Goal: Task Accomplishment & Management: Complete application form

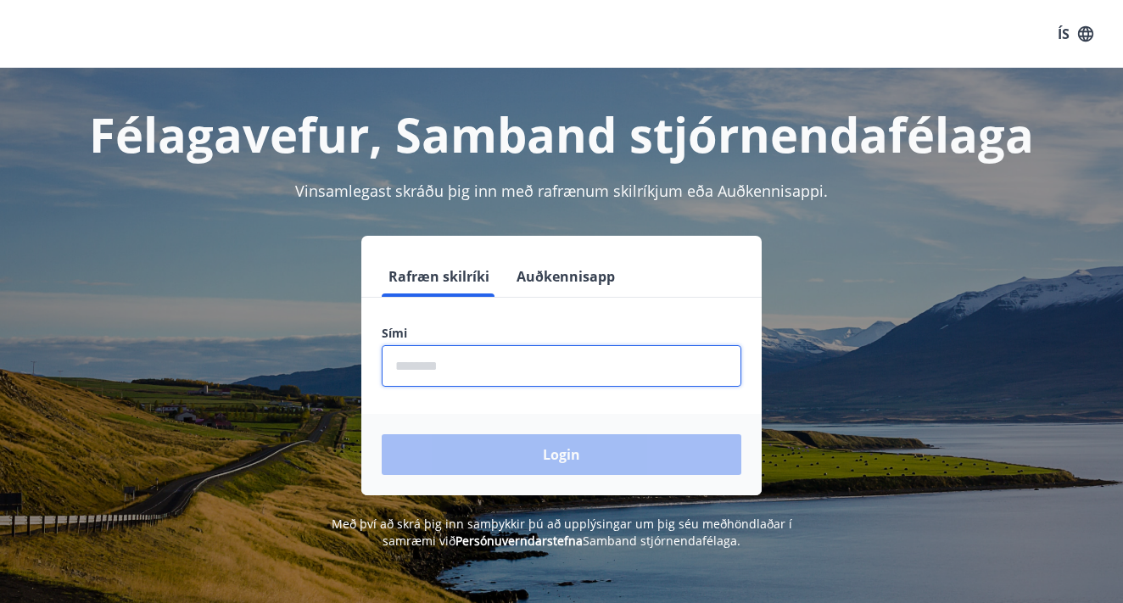
click at [416, 371] on input "phone" at bounding box center [562, 366] width 360 height 42
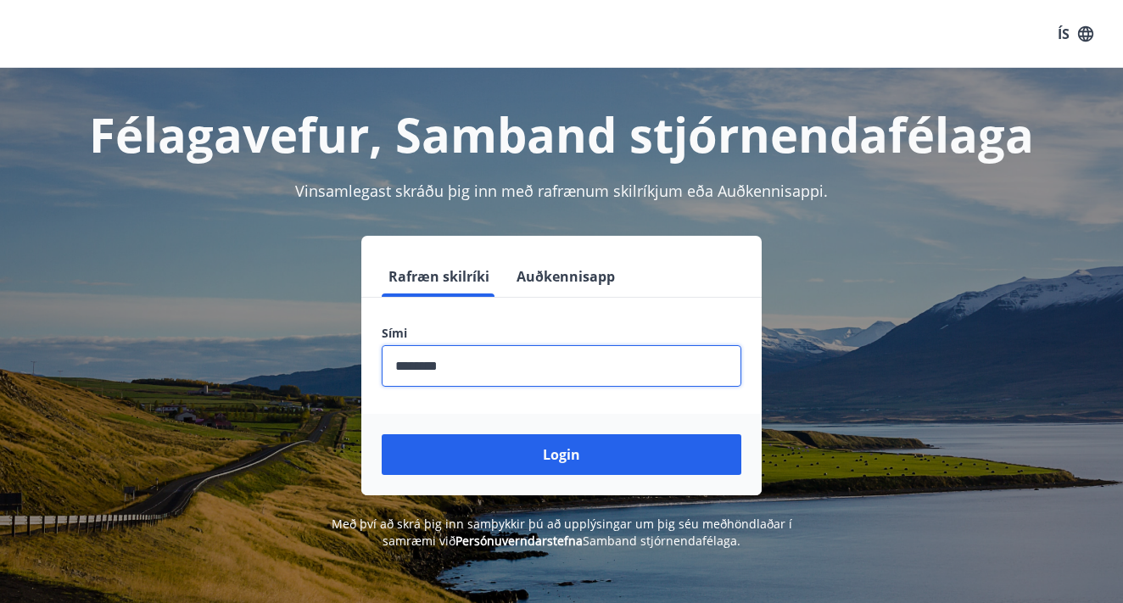
type input "********"
click at [561, 455] on button "Login" at bounding box center [562, 454] width 360 height 41
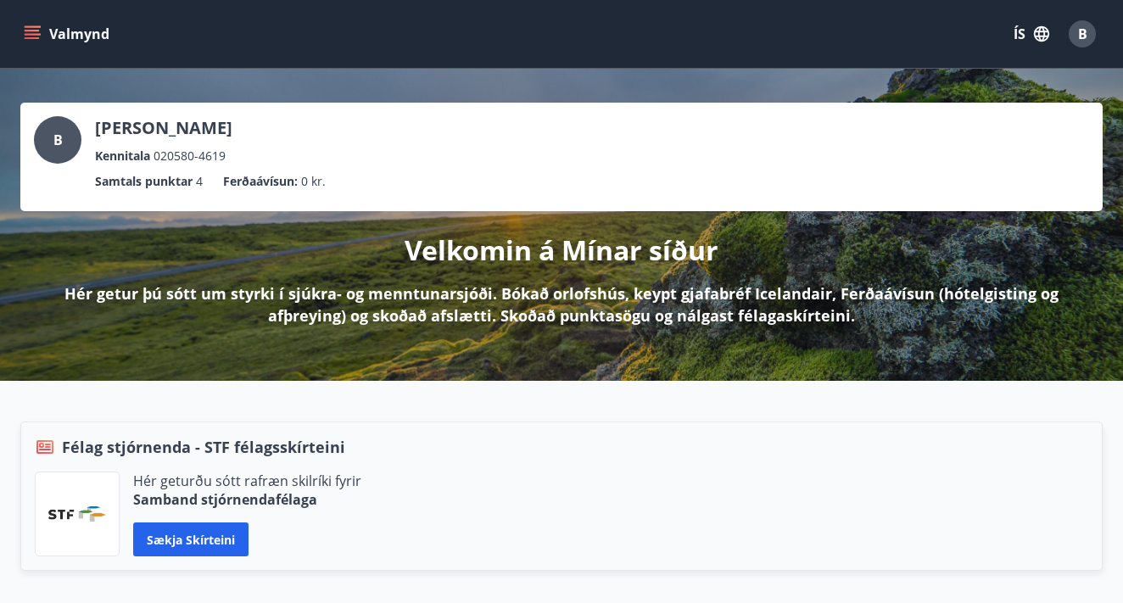
click at [34, 34] on icon "menu" at bounding box center [34, 34] width 19 height 2
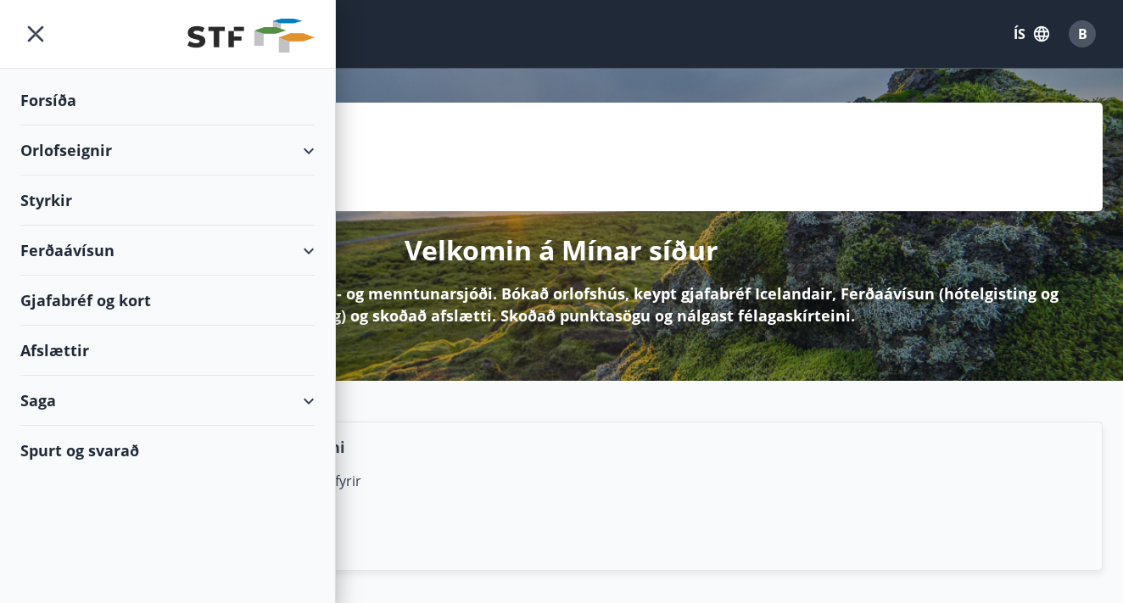
click at [514, 426] on div "Félag stjórnenda - STF félagsskírteini Hér geturðu sótt rafræn skilríki fyrir S…" at bounding box center [561, 496] width 1082 height 149
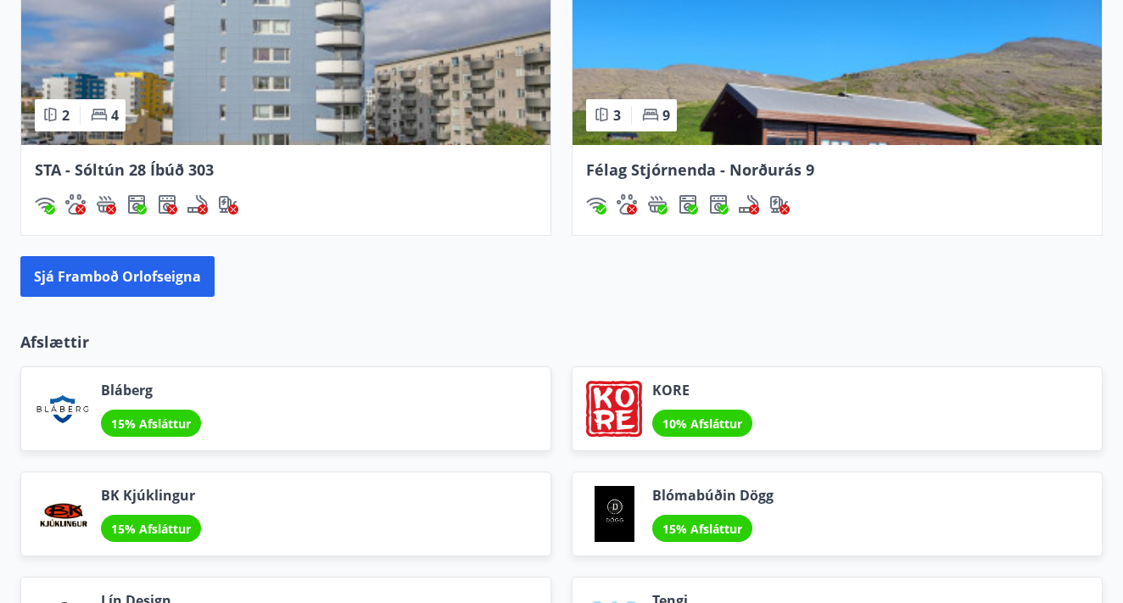
scroll to position [1721, 0]
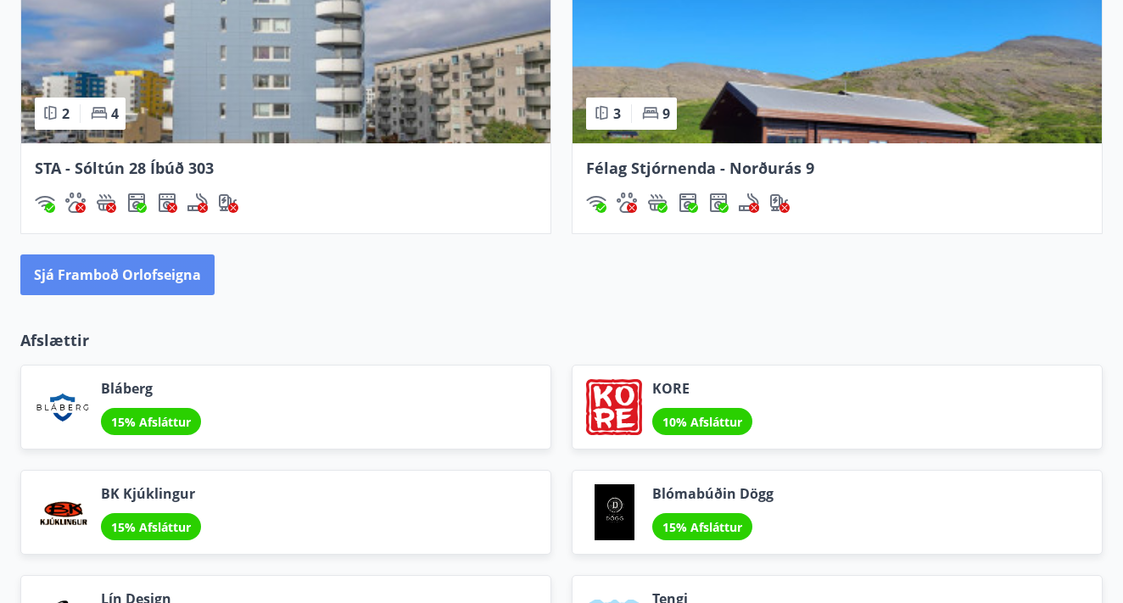
click at [137, 269] on button "Sjá framboð orlofseigna" at bounding box center [117, 274] width 194 height 41
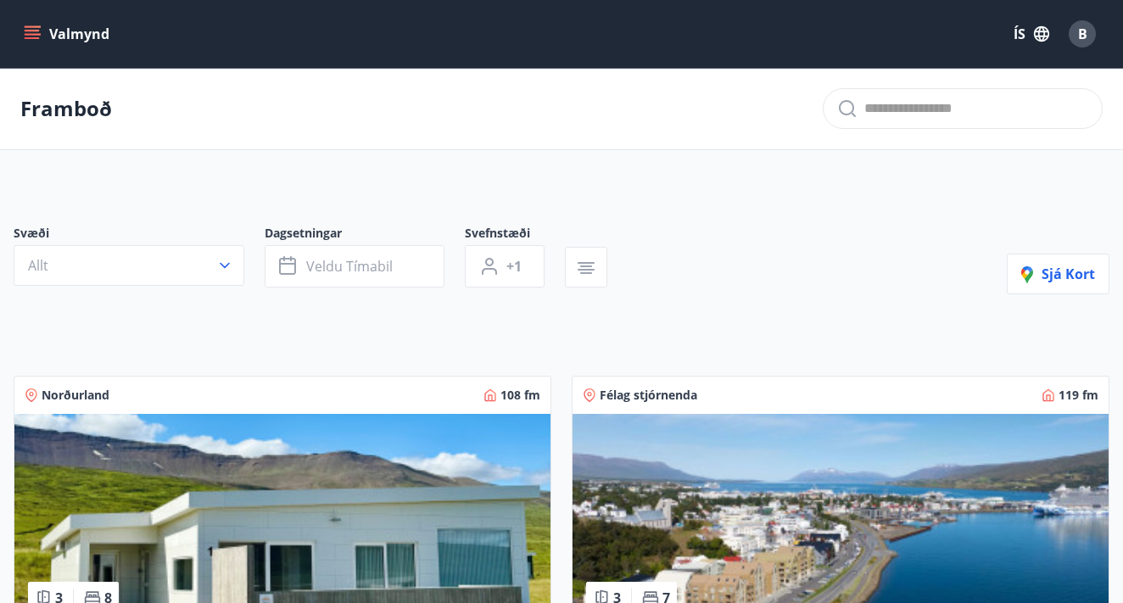
click at [31, 33] on icon "menu" at bounding box center [32, 33] width 17 height 17
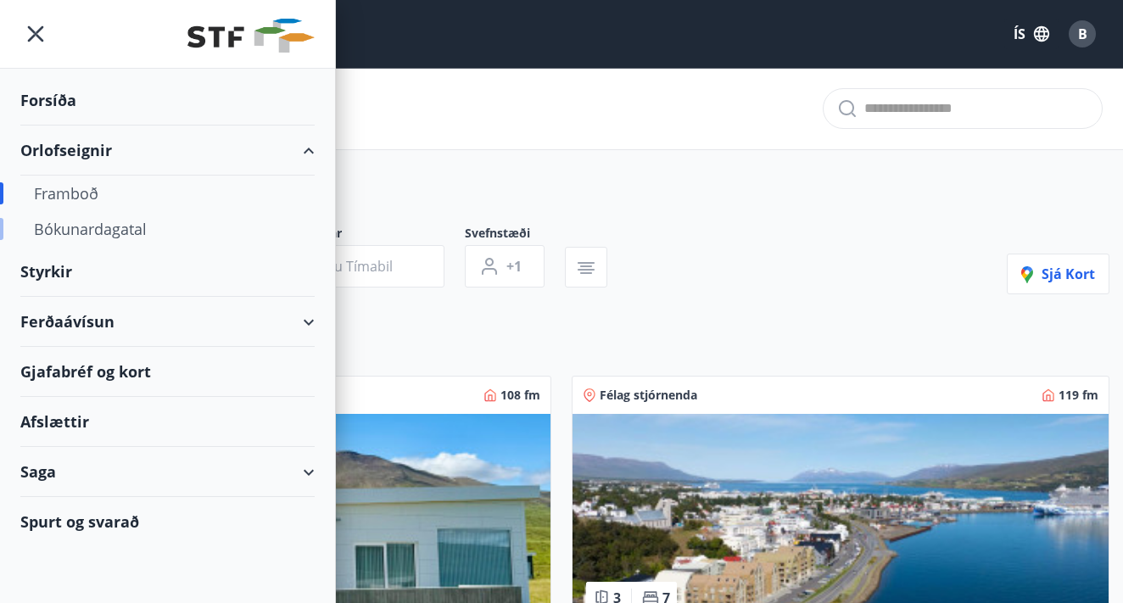
click at [75, 231] on div "Bókunardagatal" at bounding box center [167, 229] width 267 height 36
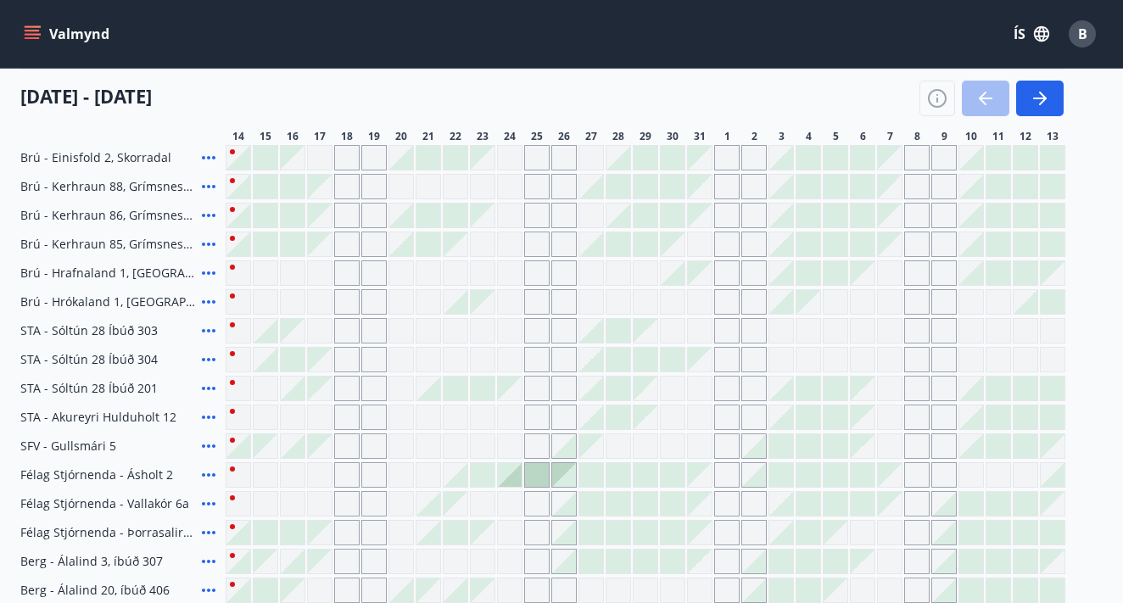
scroll to position [468, 0]
click at [630, 243] on div at bounding box center [618, 245] width 25 height 25
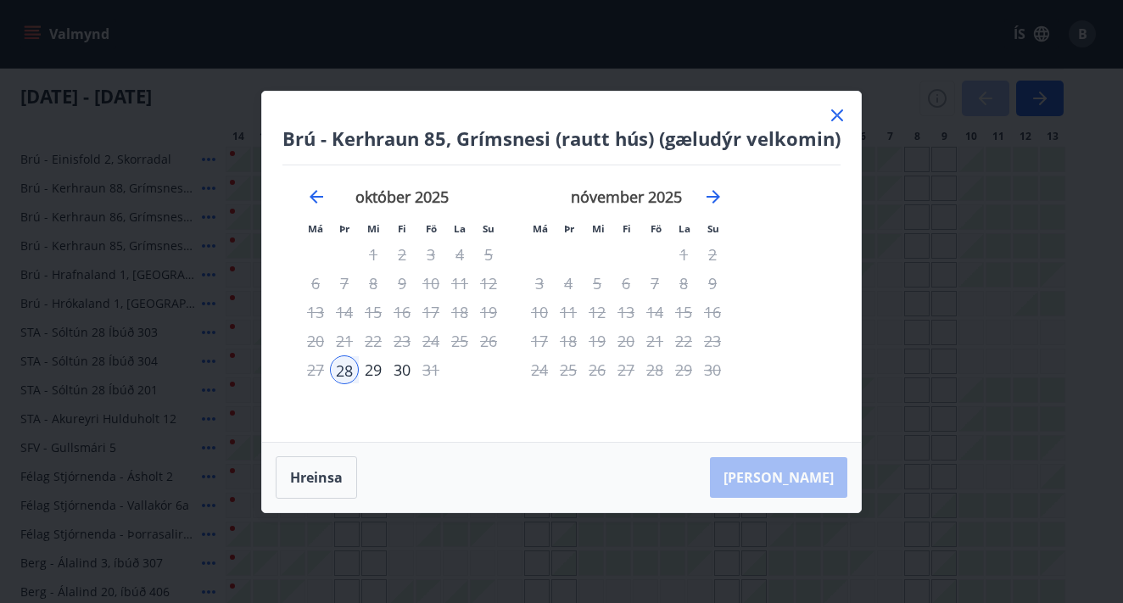
click at [836, 115] on icon at bounding box center [837, 115] width 3 height 3
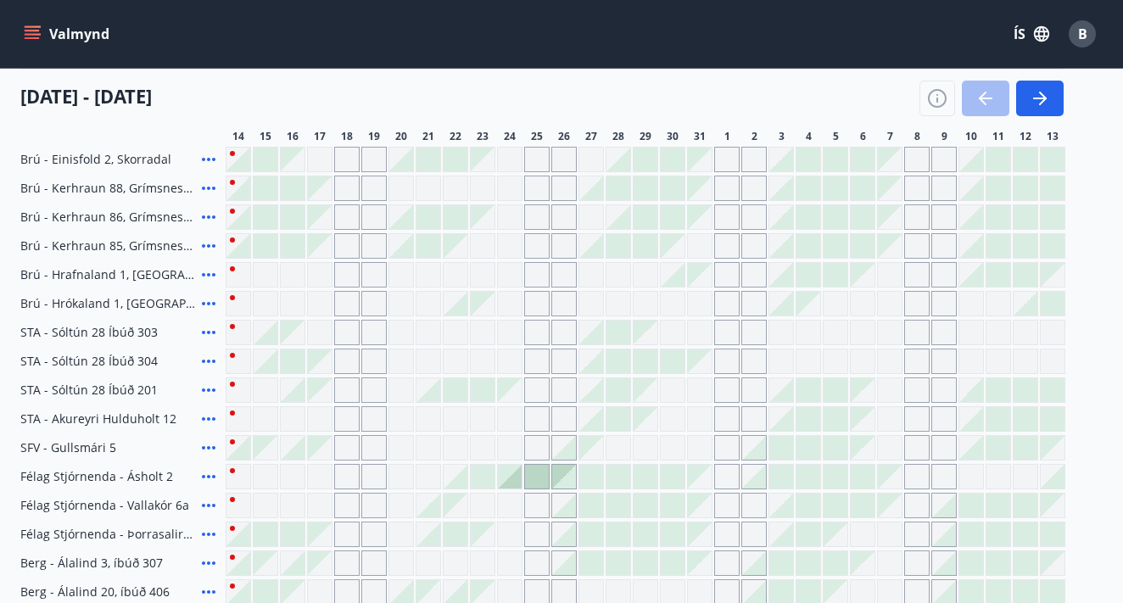
click at [515, 482] on div at bounding box center [510, 477] width 24 height 24
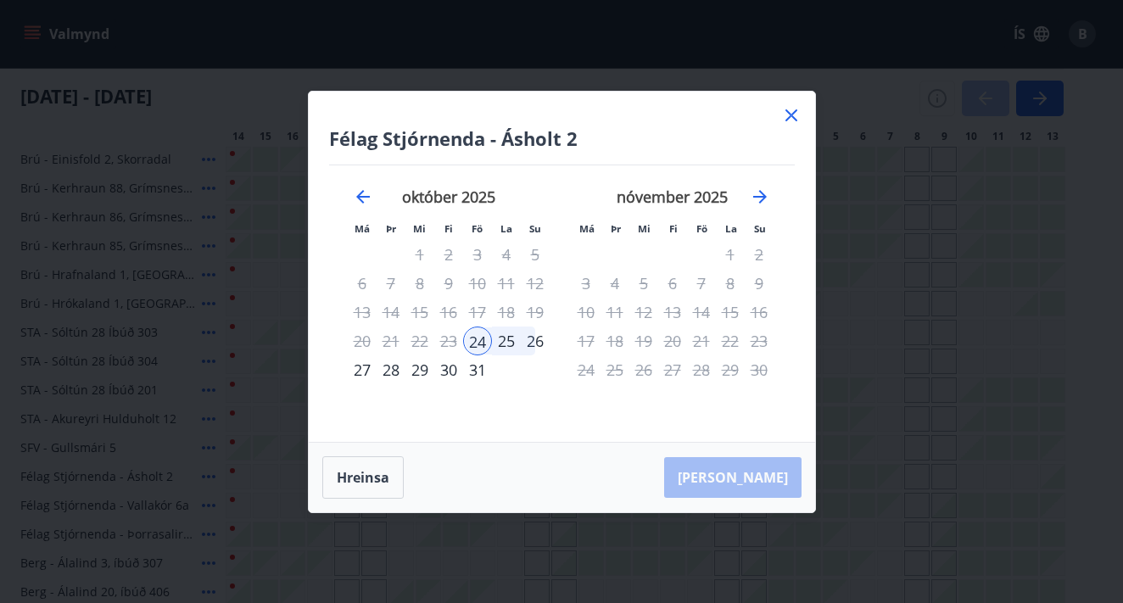
click at [534, 342] on div "26" at bounding box center [535, 341] width 29 height 29
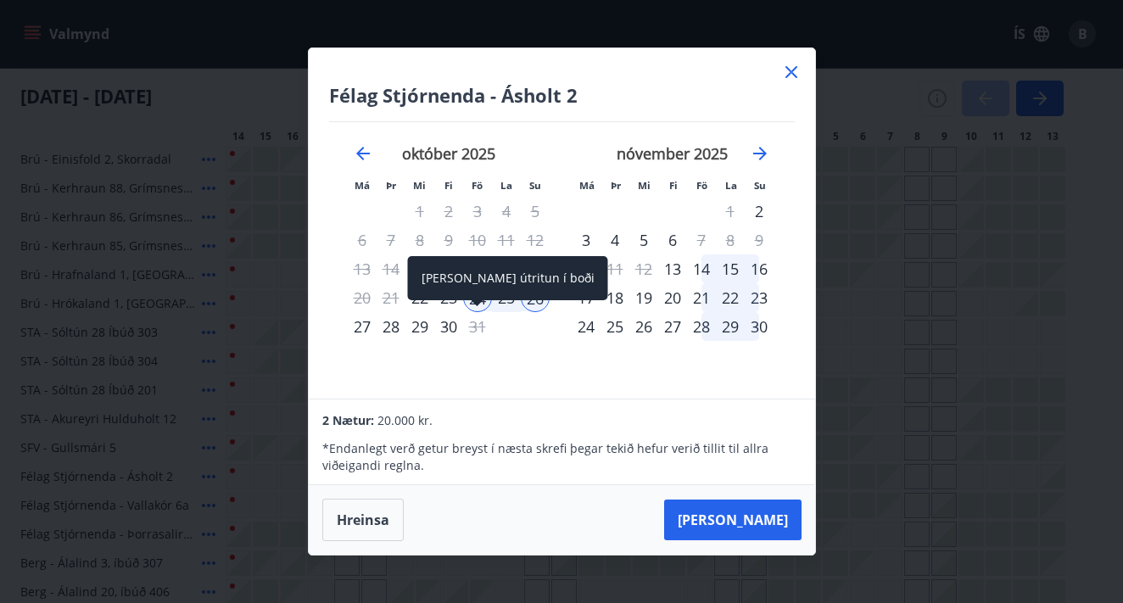
click at [452, 304] on div "Aðeins útritun í boði" at bounding box center [508, 284] width 200 height 56
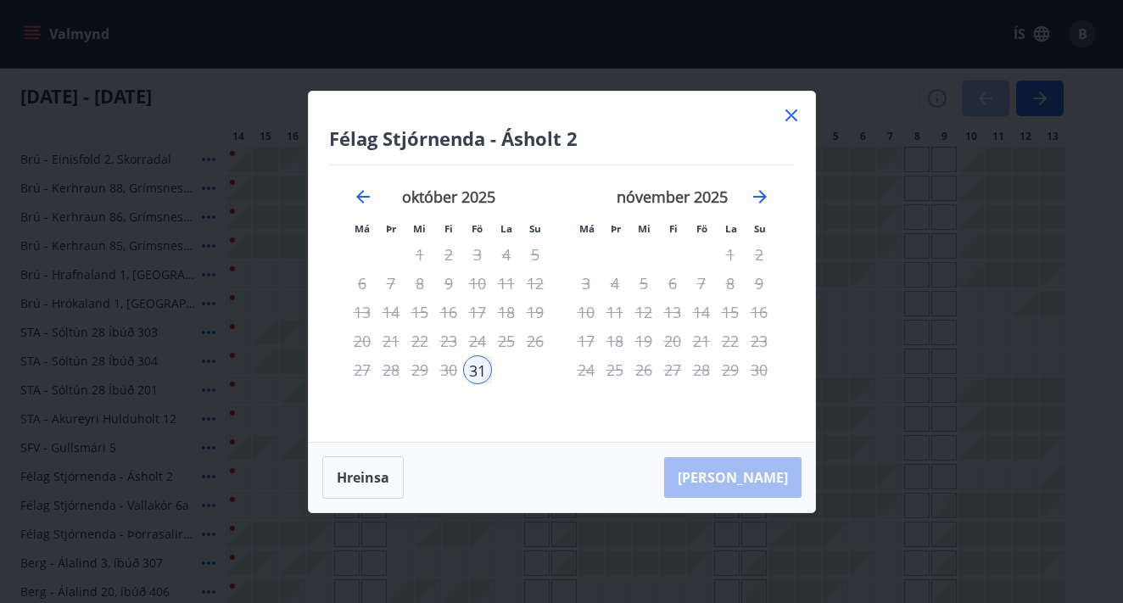
click at [800, 114] on icon at bounding box center [791, 115] width 20 height 20
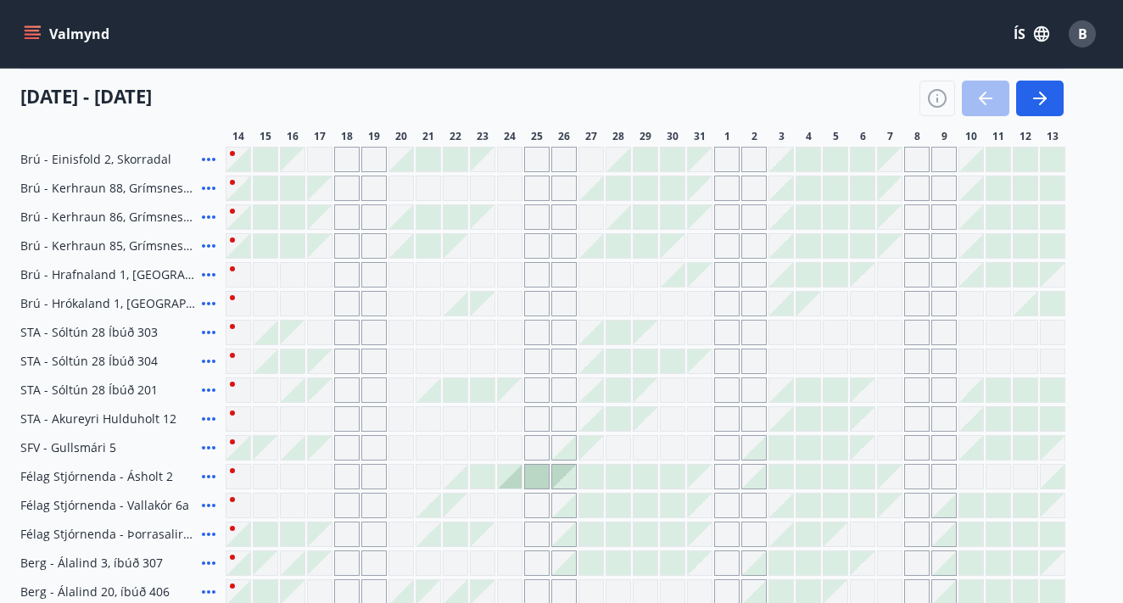
click at [210, 476] on icon at bounding box center [208, 476] width 20 height 20
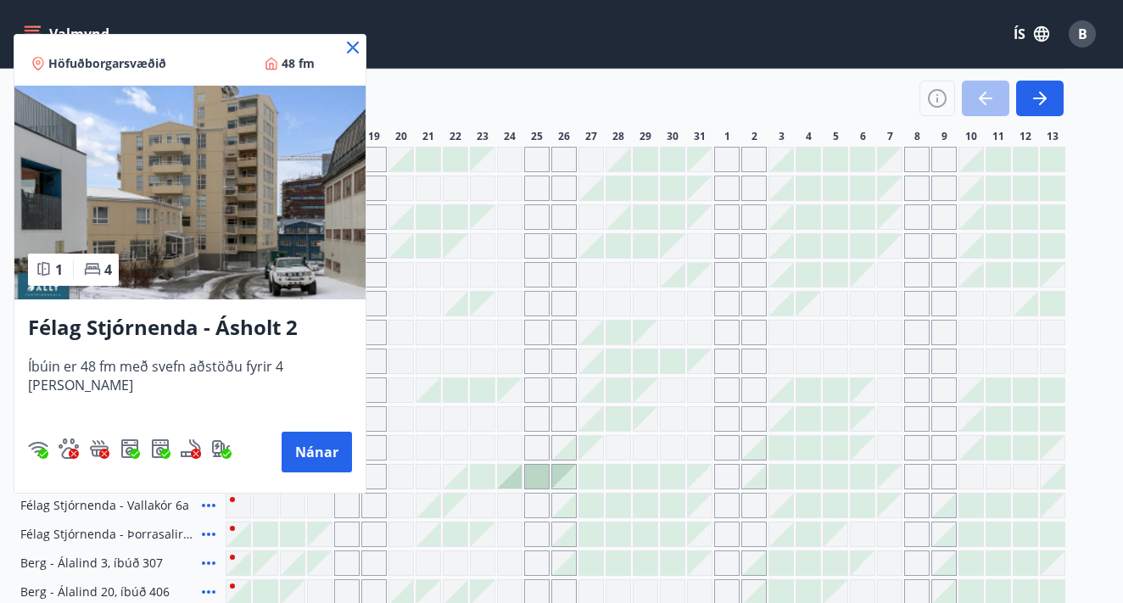
click at [155, 332] on h3 "Félag Stjórnenda - Ásholt 2" at bounding box center [190, 328] width 324 height 31
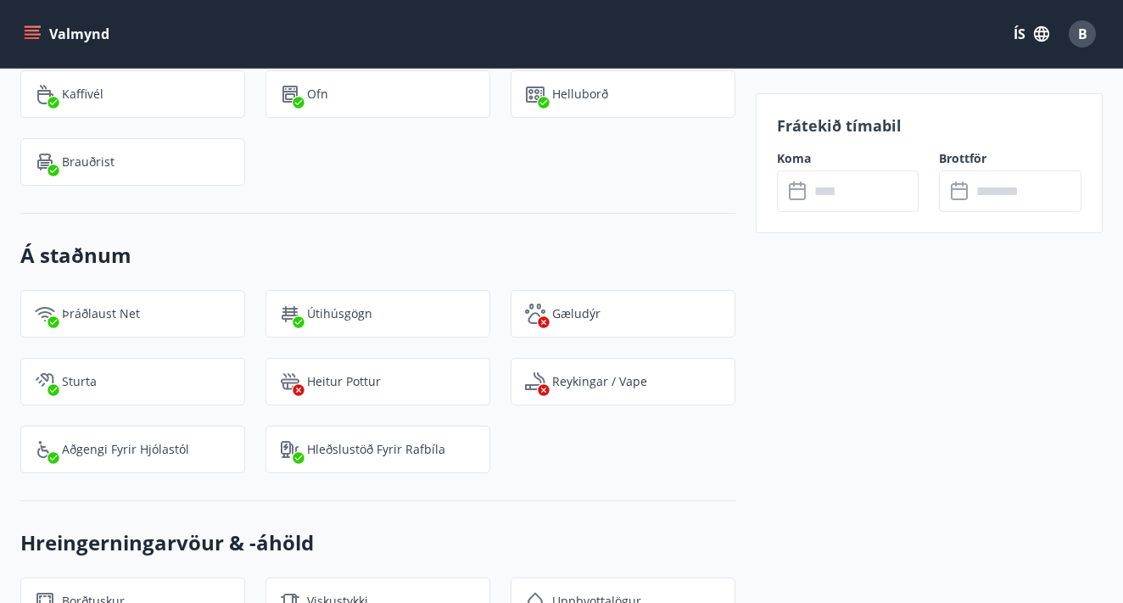
scroll to position [1639, 0]
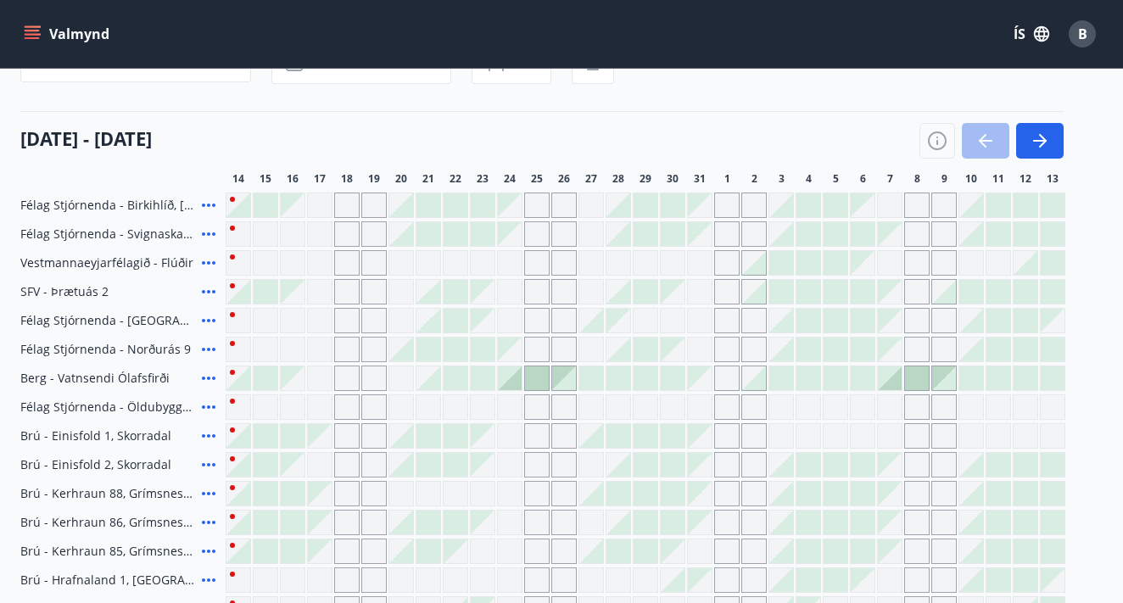
scroll to position [170, 0]
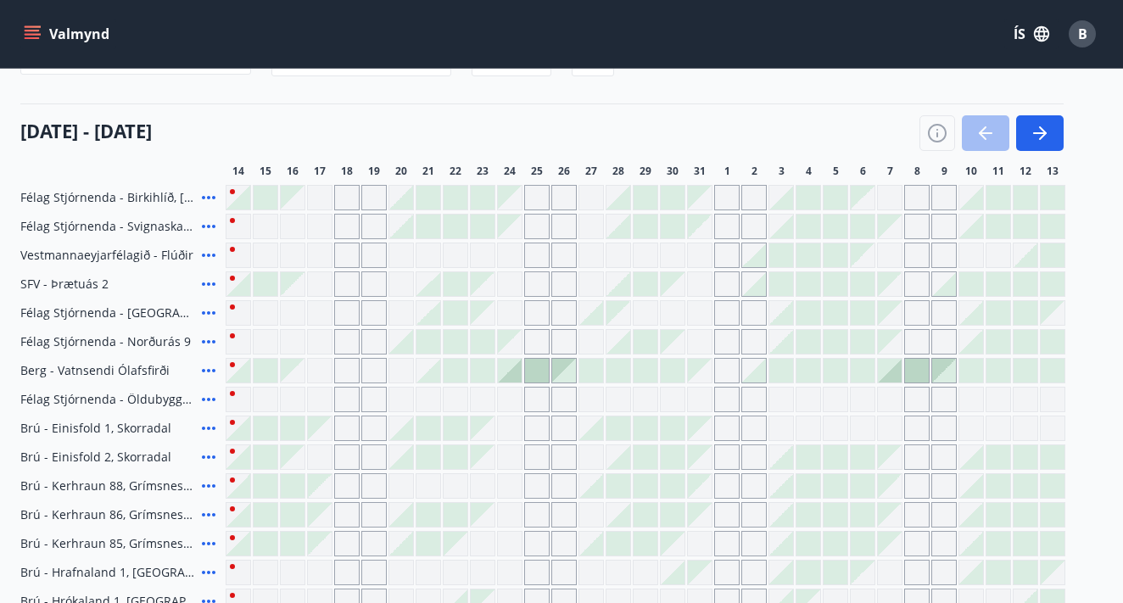
click at [210, 371] on icon at bounding box center [208, 370] width 20 height 20
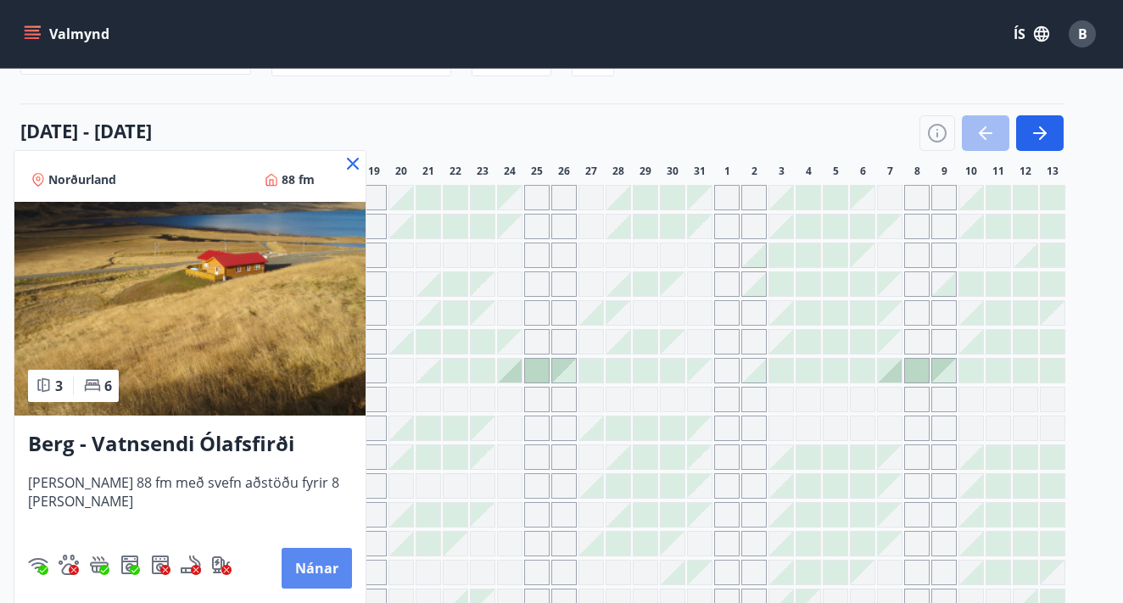
click at [309, 567] on button "Nánar" at bounding box center [317, 568] width 70 height 41
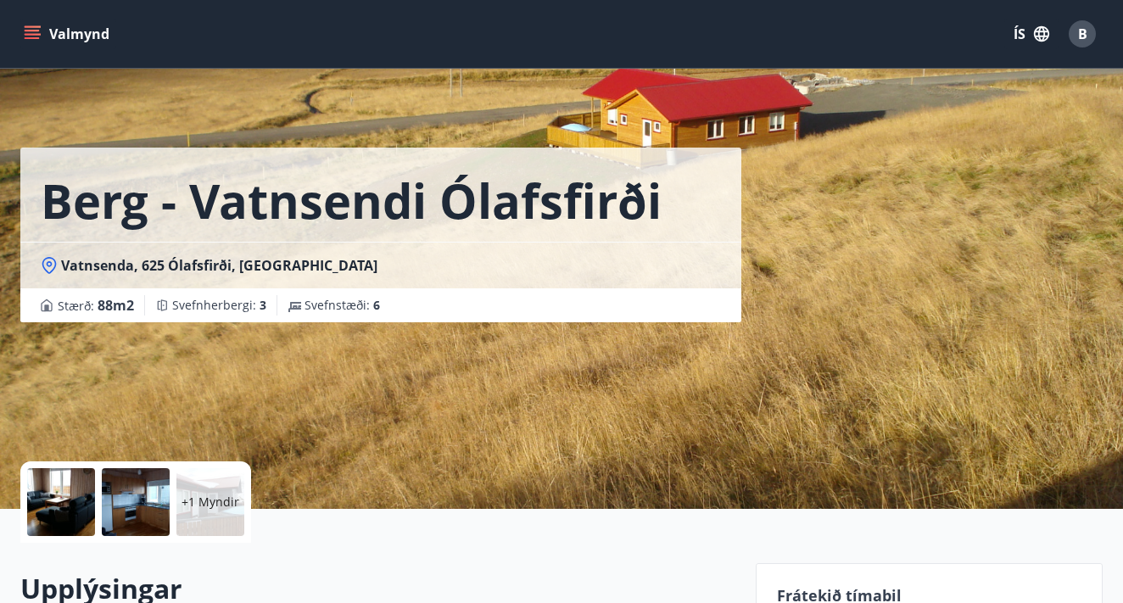
click at [61, 505] on div at bounding box center [61, 502] width 68 height 68
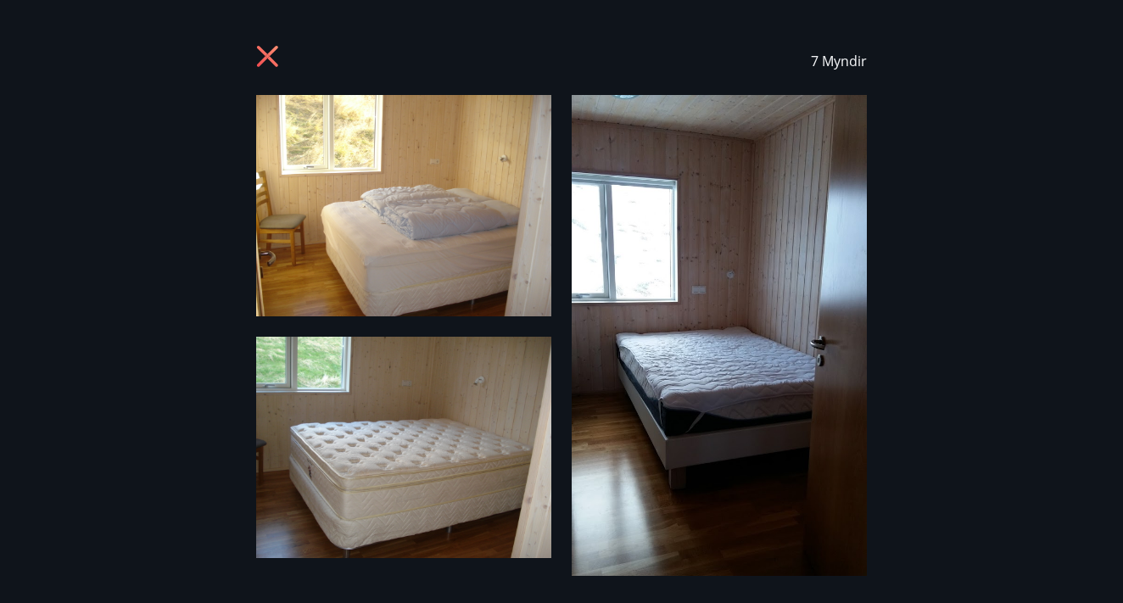
click at [271, 57] on icon at bounding box center [269, 58] width 27 height 27
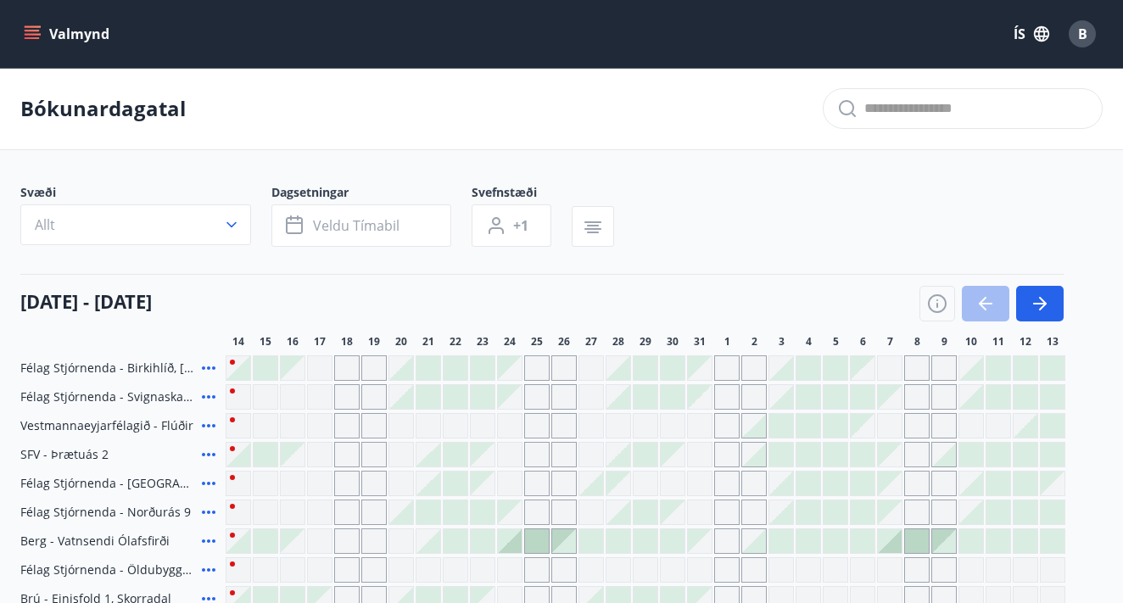
click at [41, 35] on button "Valmynd" at bounding box center [68, 34] width 96 height 31
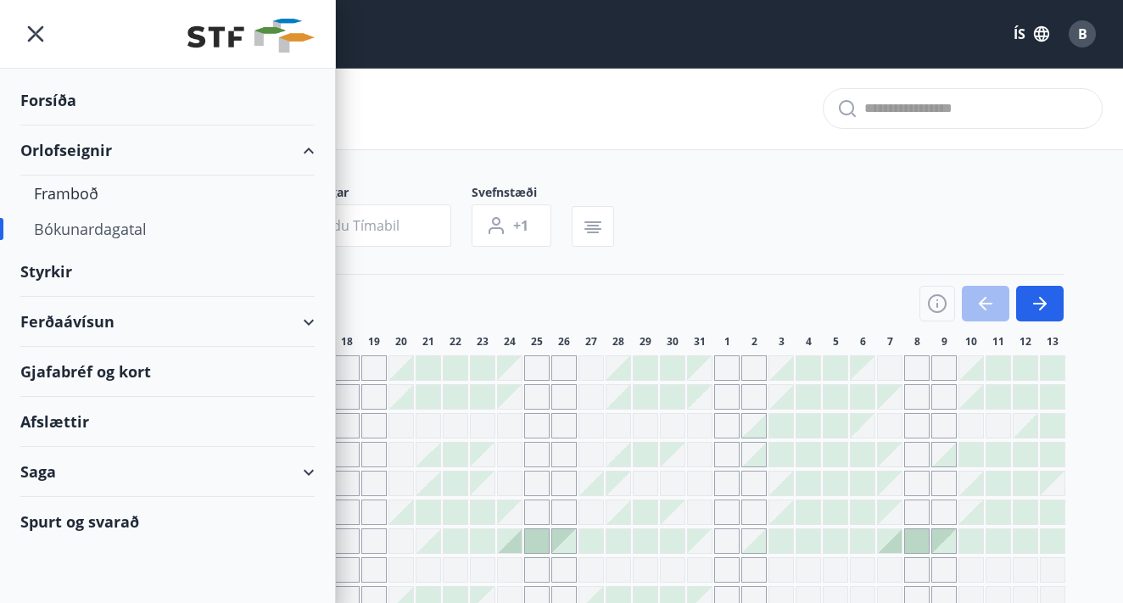
click at [49, 105] on div "Forsíða" at bounding box center [167, 100] width 294 height 50
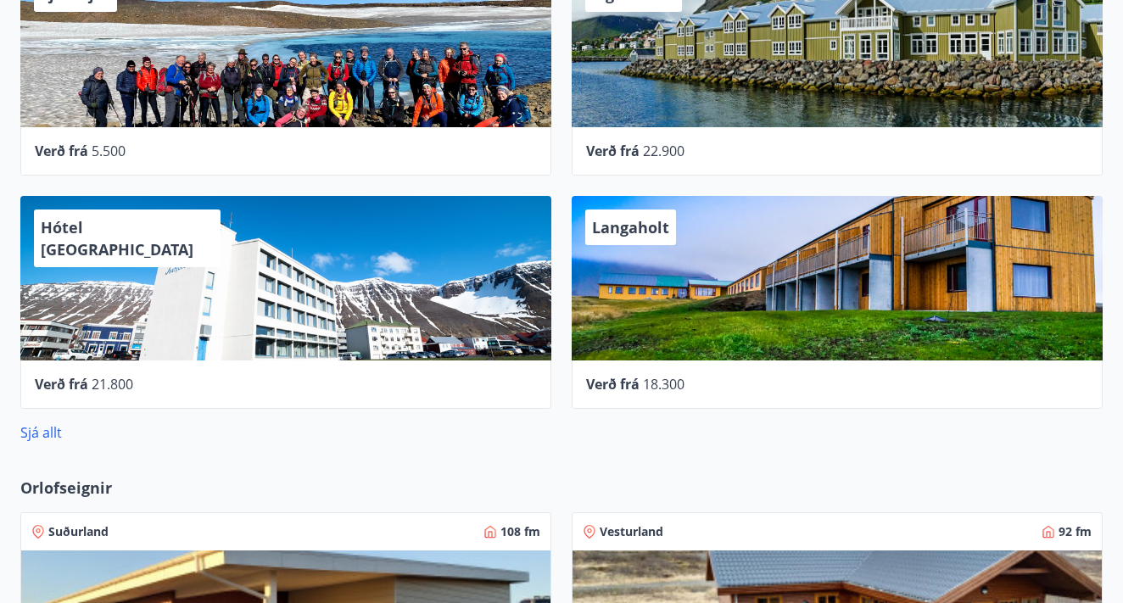
scroll to position [839, 0]
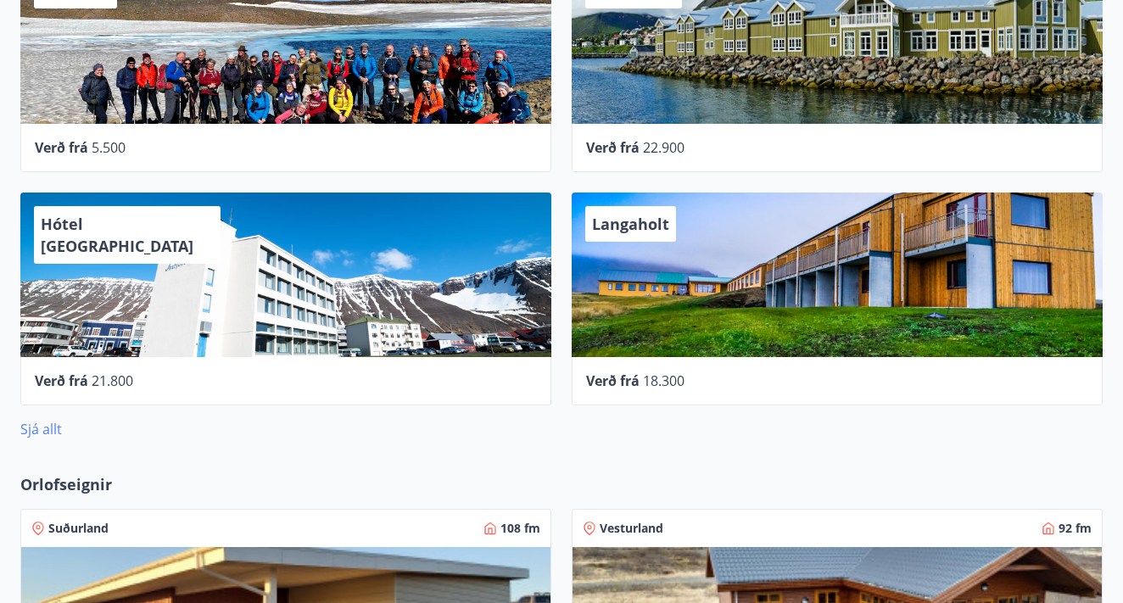
click at [44, 433] on link "Sjá allt" at bounding box center [41, 429] width 42 height 19
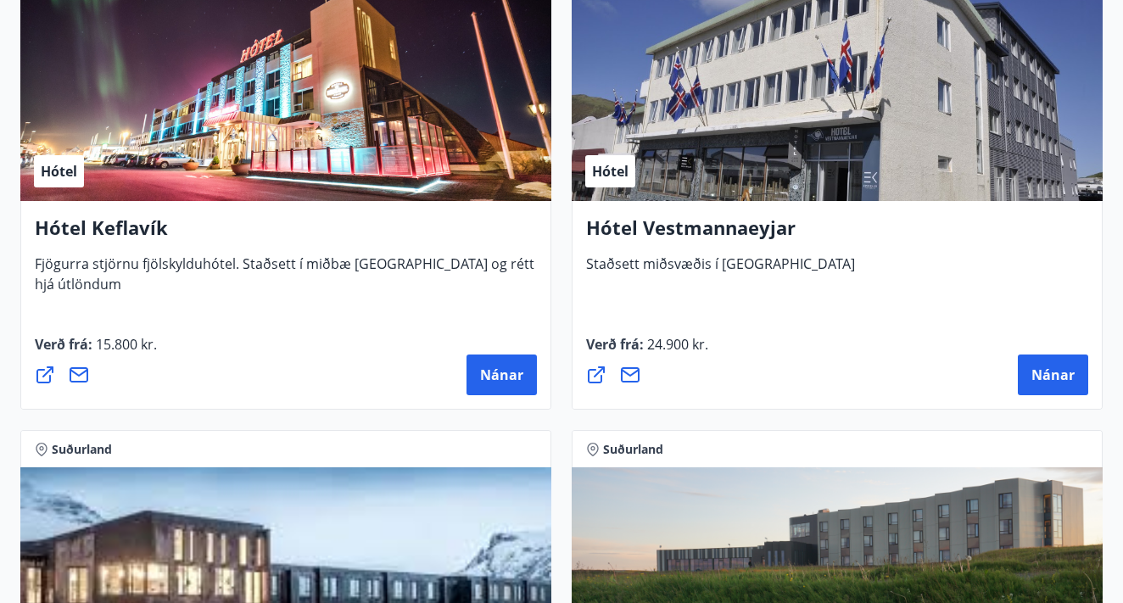
scroll to position [5130, 0]
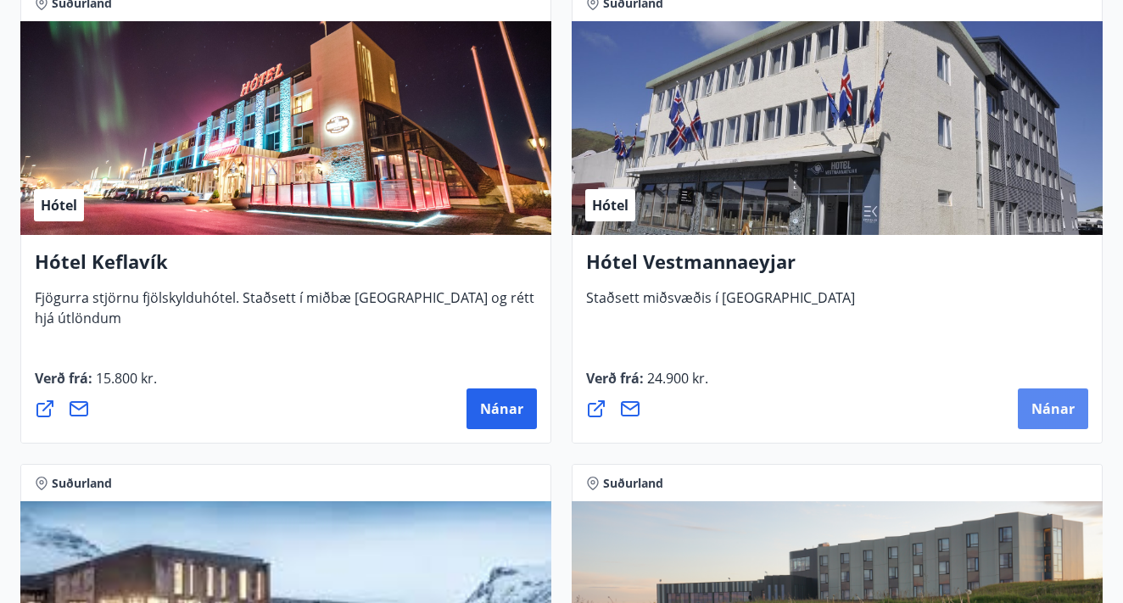
click at [1044, 410] on span "Nánar" at bounding box center [1052, 408] width 43 height 19
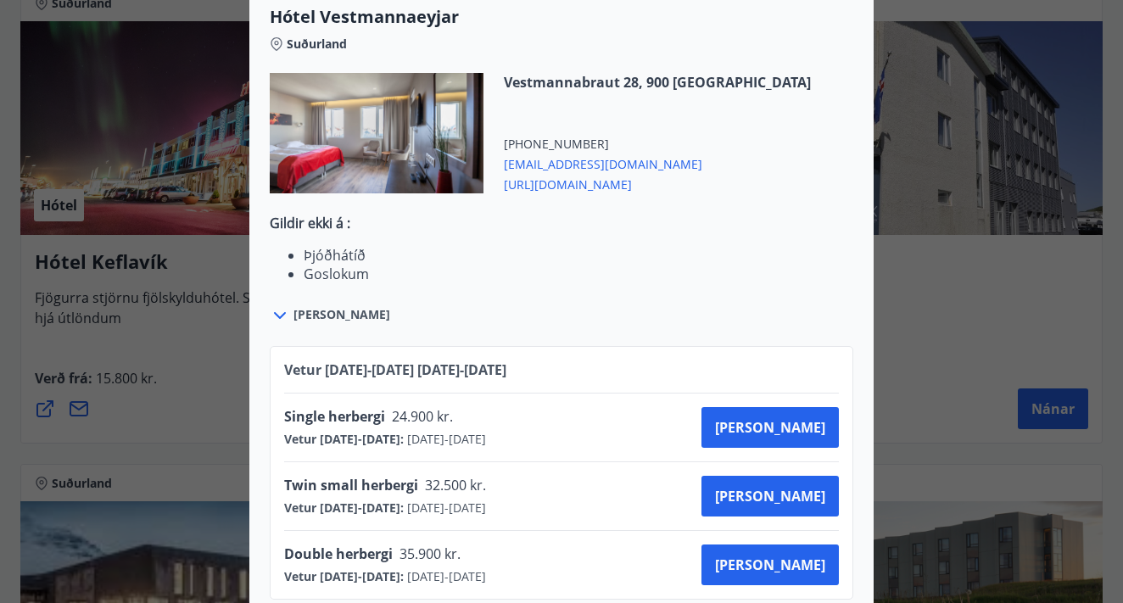
scroll to position [590, 0]
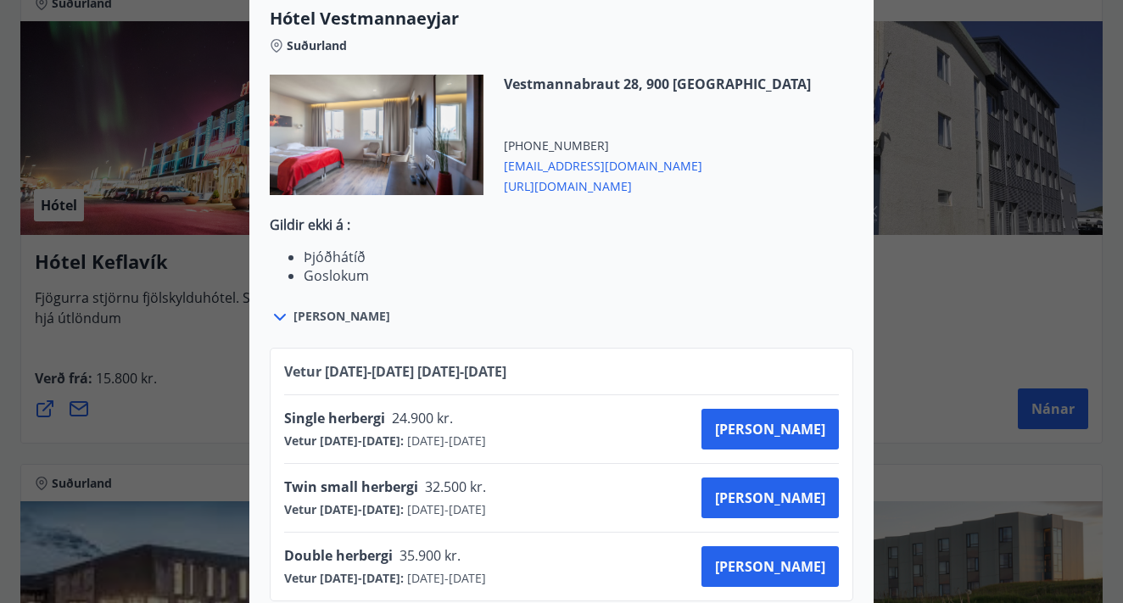
click at [616, 175] on span "https://hotelvestmannaeyjar.is/" at bounding box center [657, 185] width 307 height 20
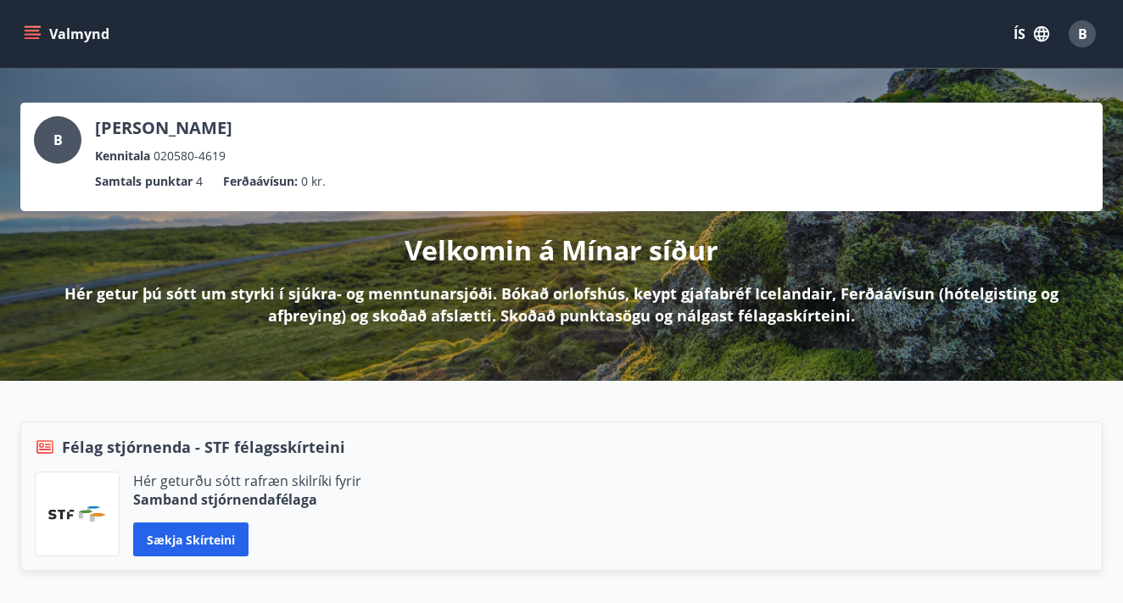
click at [28, 34] on icon "menu" at bounding box center [34, 34] width 19 height 2
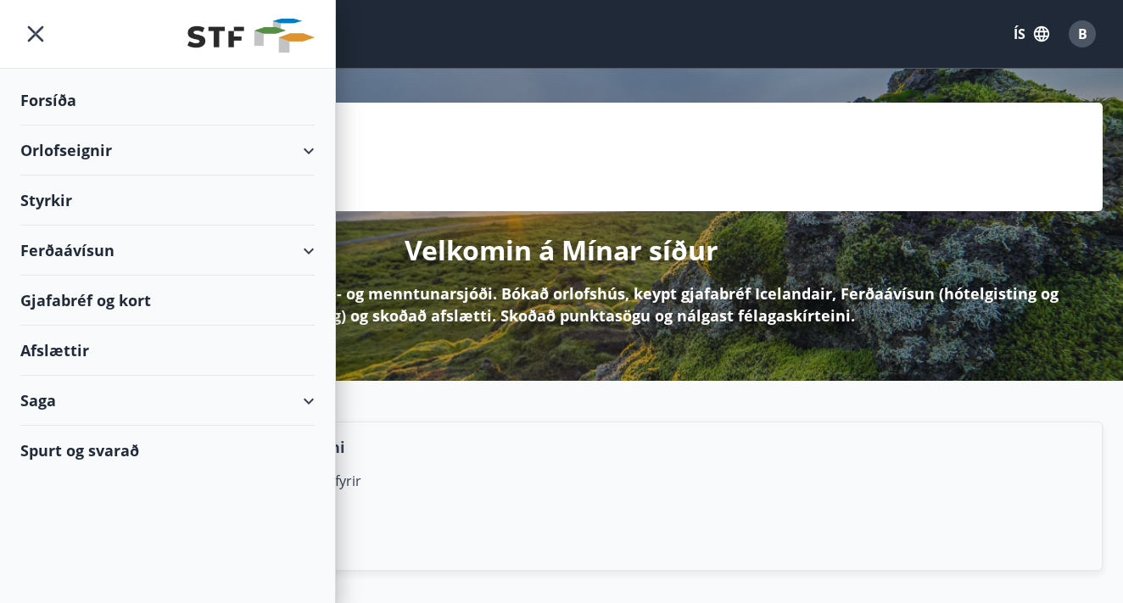
click at [60, 204] on div "Styrkir" at bounding box center [167, 201] width 294 height 50
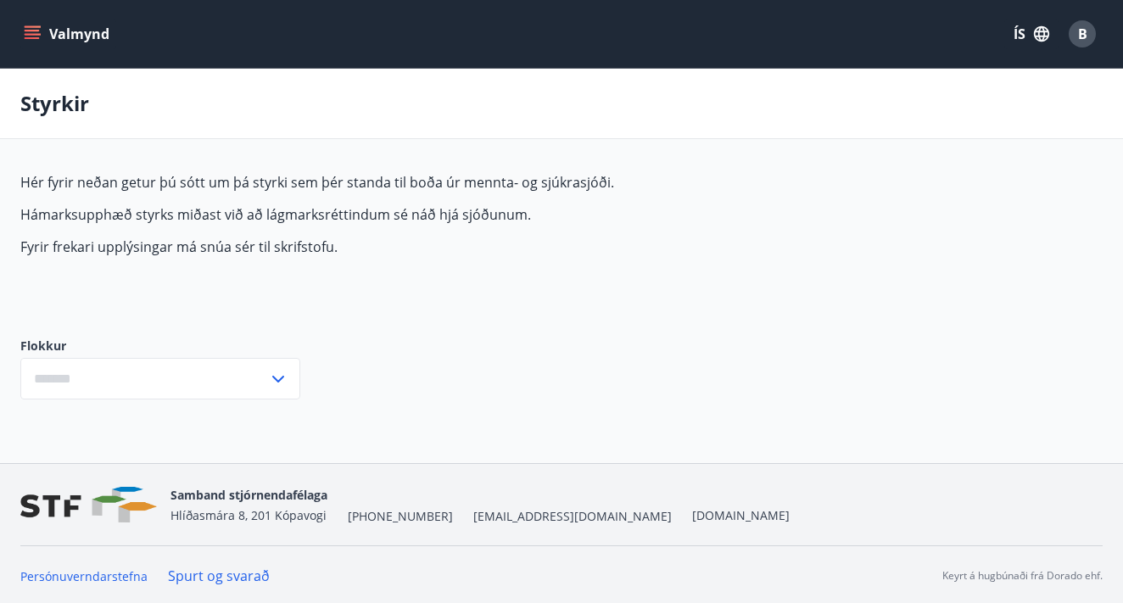
type input "***"
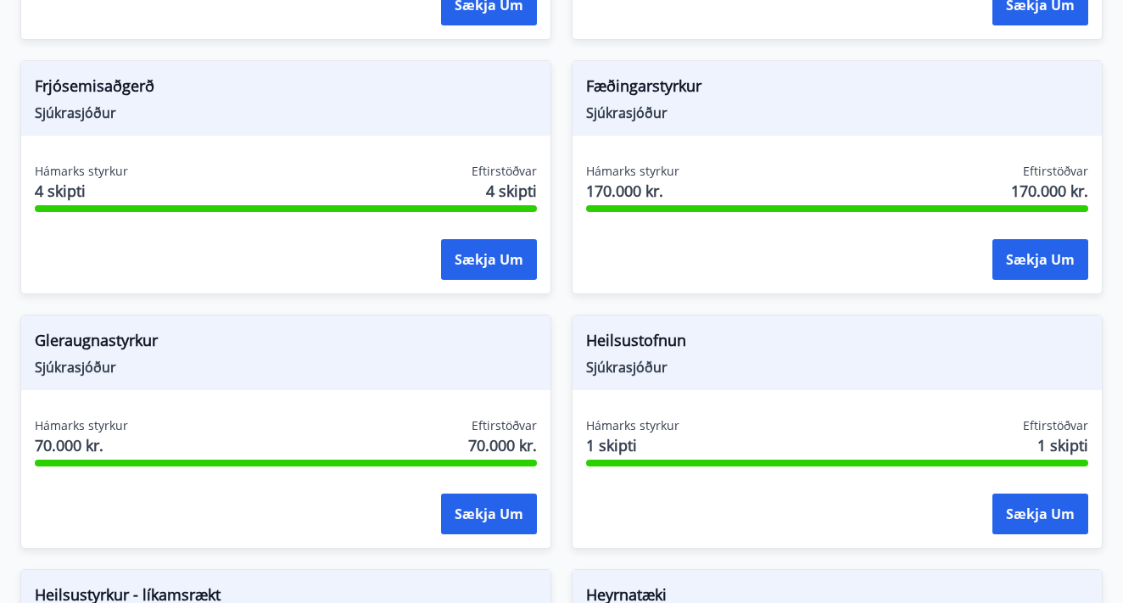
scroll to position [603, 0]
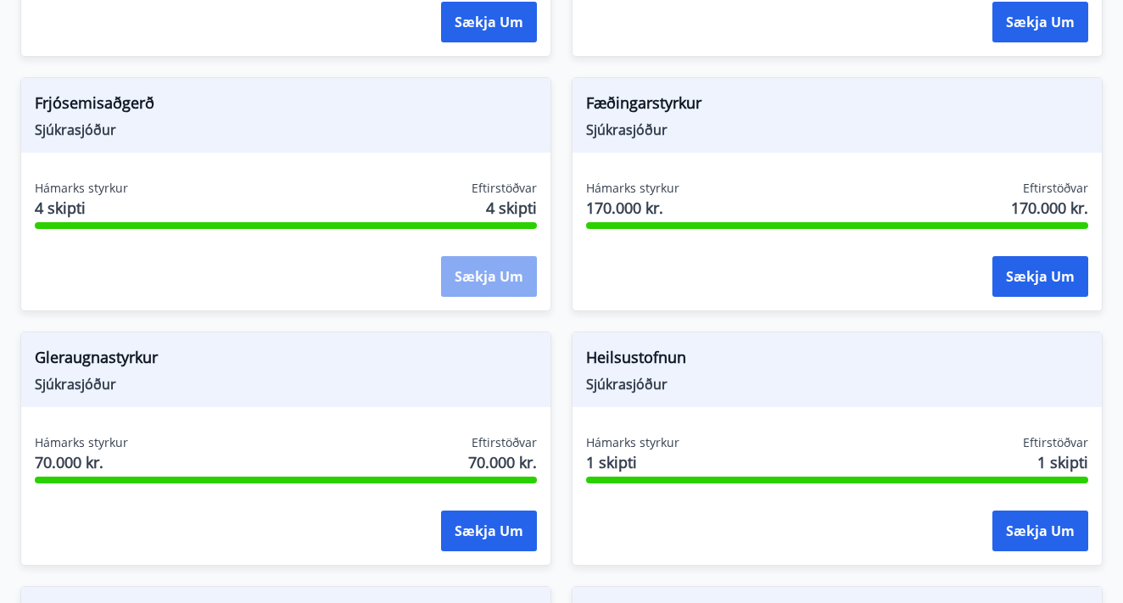
click at [478, 271] on button "Sækja um" at bounding box center [489, 276] width 96 height 41
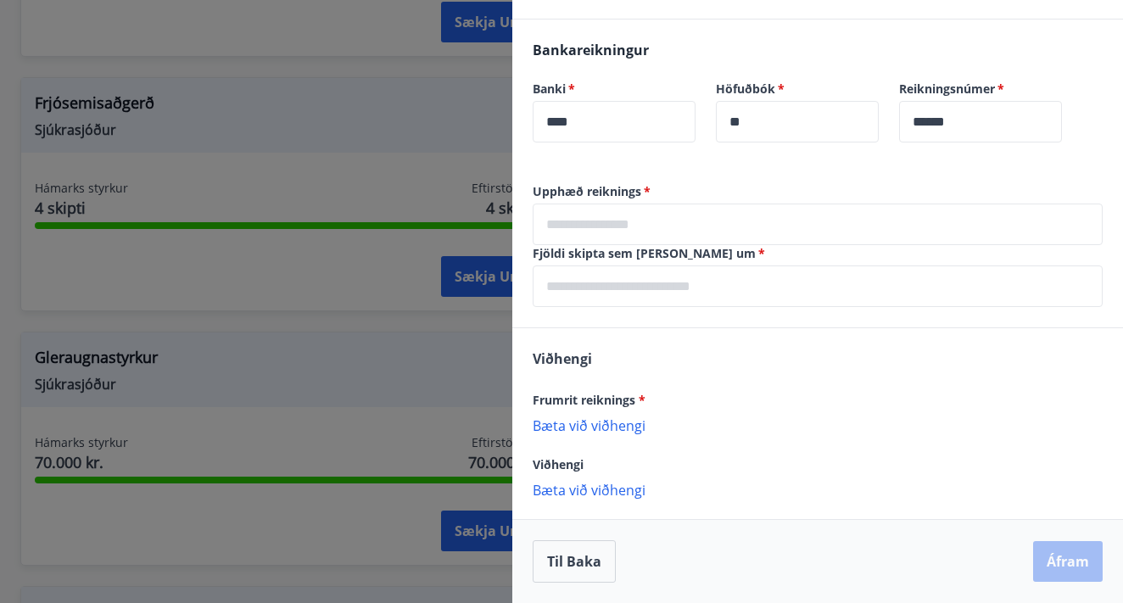
scroll to position [467, 0]
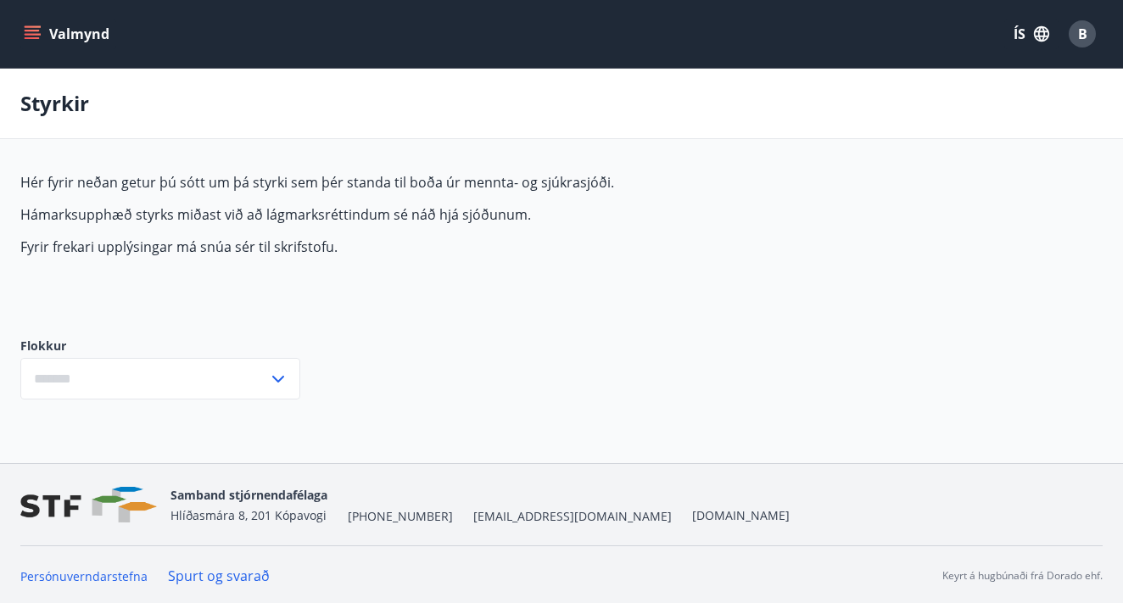
type input "***"
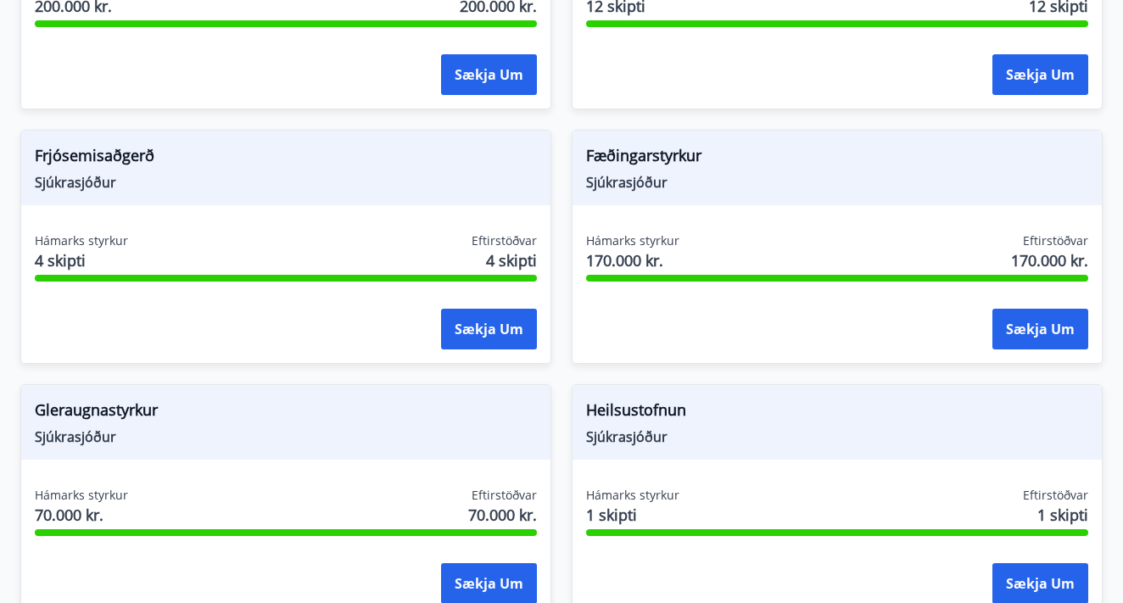
scroll to position [550, 0]
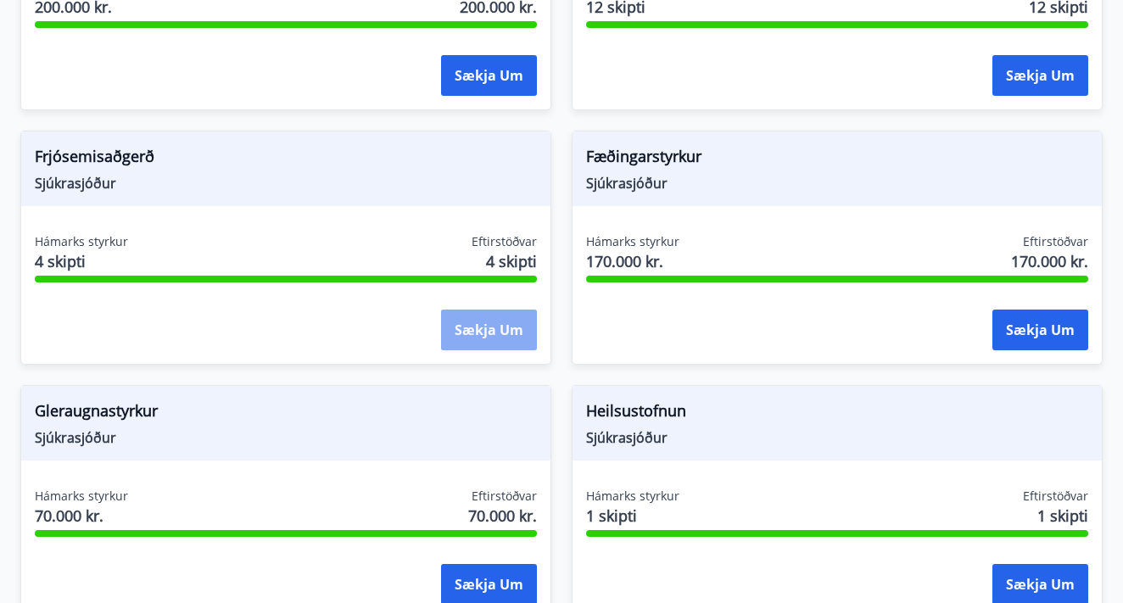
click at [488, 329] on button "Sækja um" at bounding box center [489, 330] width 96 height 41
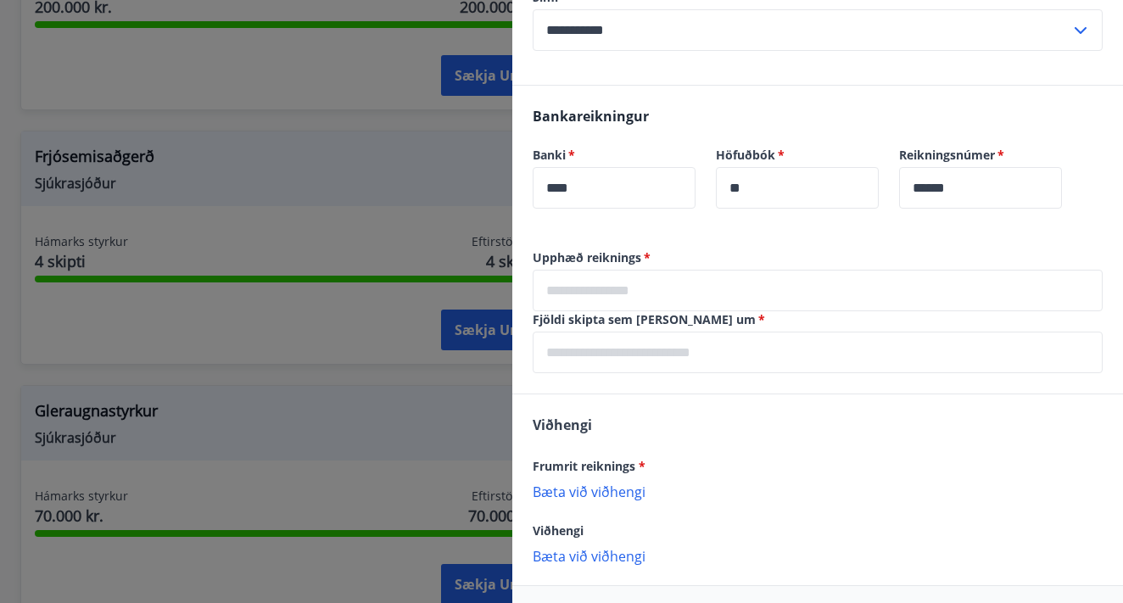
scroll to position [404, 0]
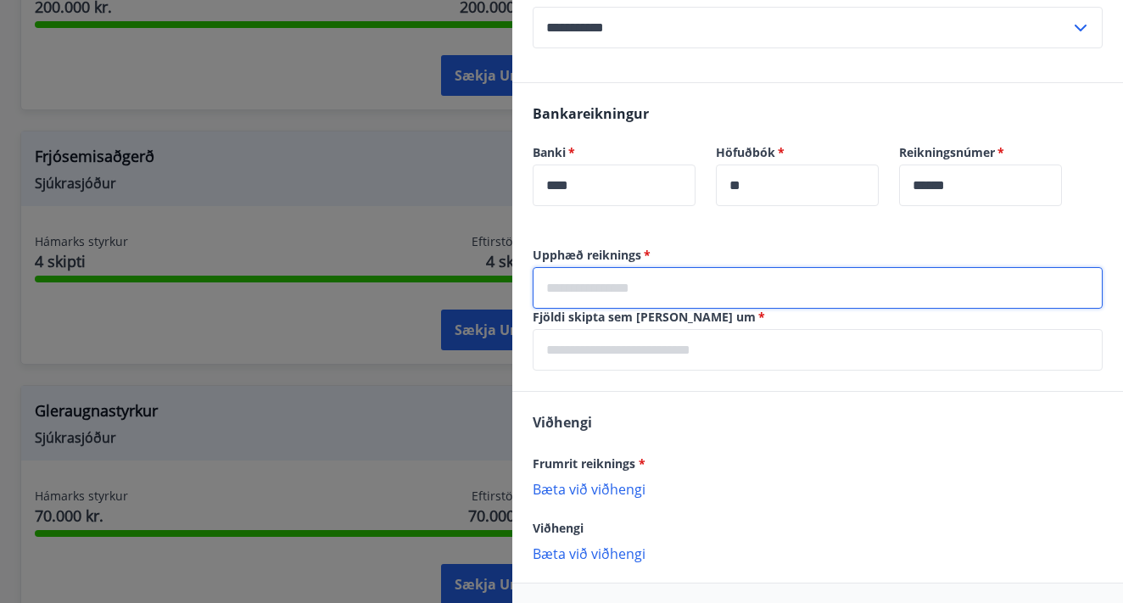
click at [646, 293] on input "text" at bounding box center [818, 288] width 570 height 42
type input "******"
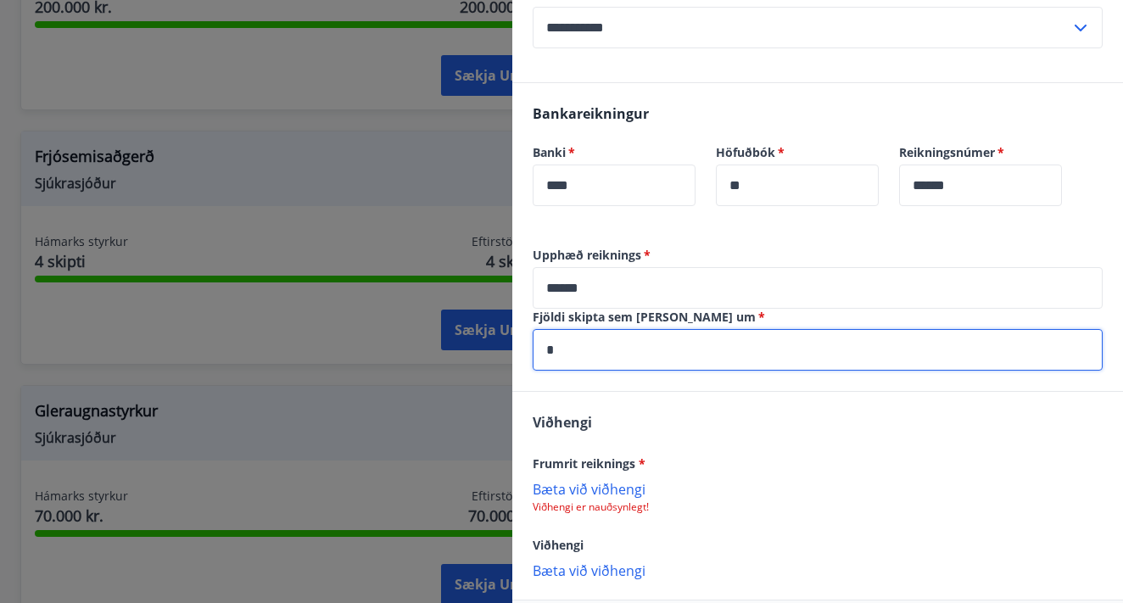
type input "*"
click at [747, 411] on div "[PERSON_NAME] reiknings * [PERSON_NAME] við viðhengi Viðhengi er nauðsynlegt! V…" at bounding box center [817, 495] width 611 height 207
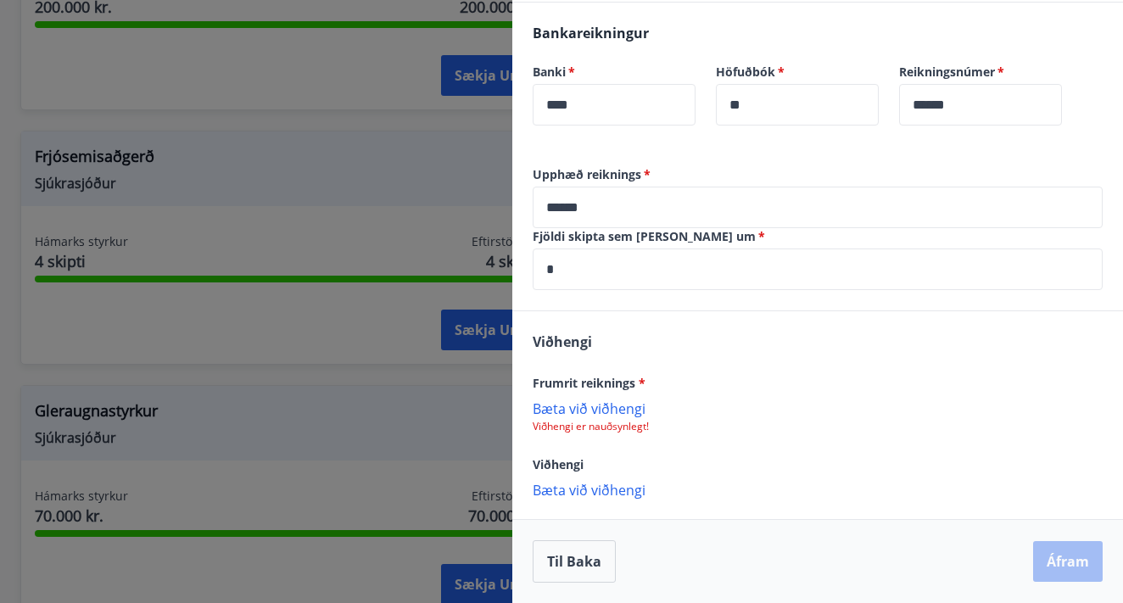
scroll to position [484, 0]
click at [572, 407] on p "Bæta við viðhengi" at bounding box center [818, 407] width 570 height 17
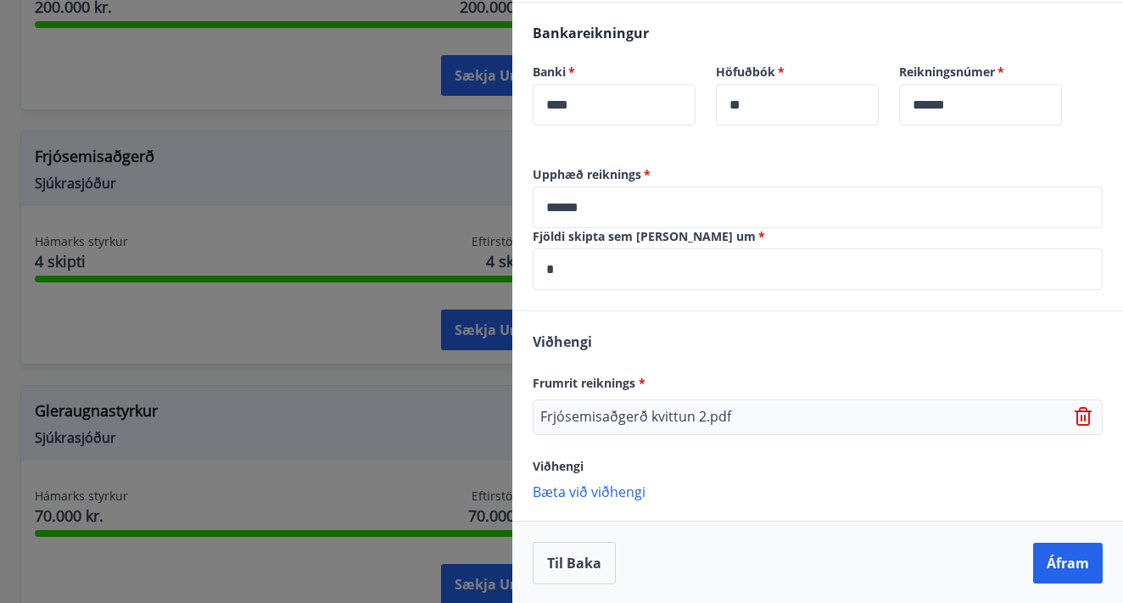
click at [602, 492] on p "Bæta við viðhengi" at bounding box center [818, 491] width 570 height 17
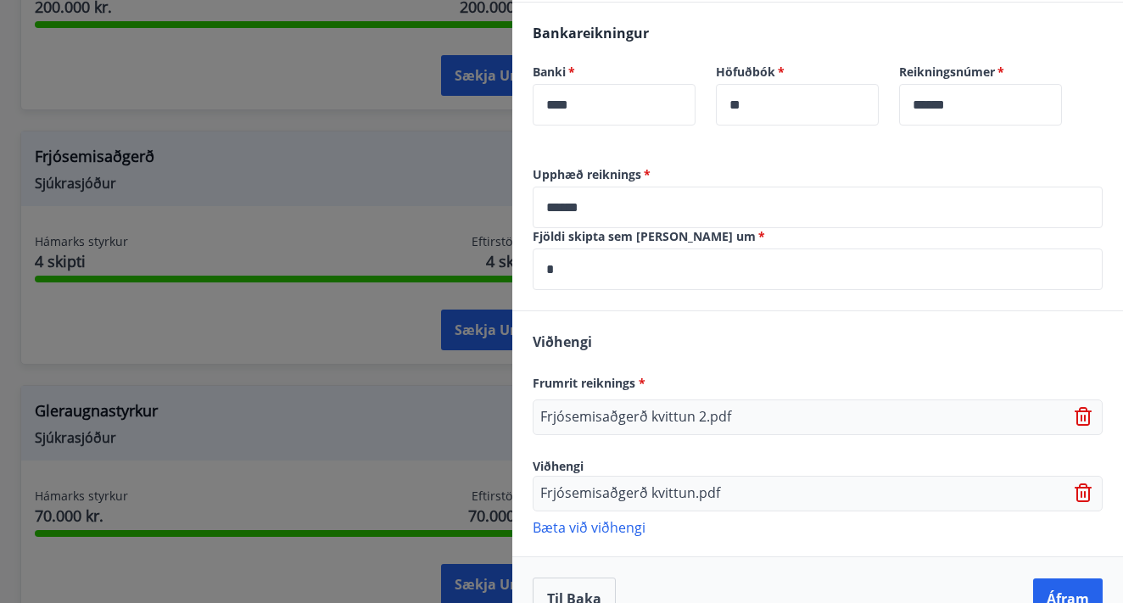
click at [819, 356] on div "[PERSON_NAME] reiknings * [PERSON_NAME] kvittun 2.pdf Viðhengi Frjósemisaðgerð…" at bounding box center [817, 433] width 611 height 244
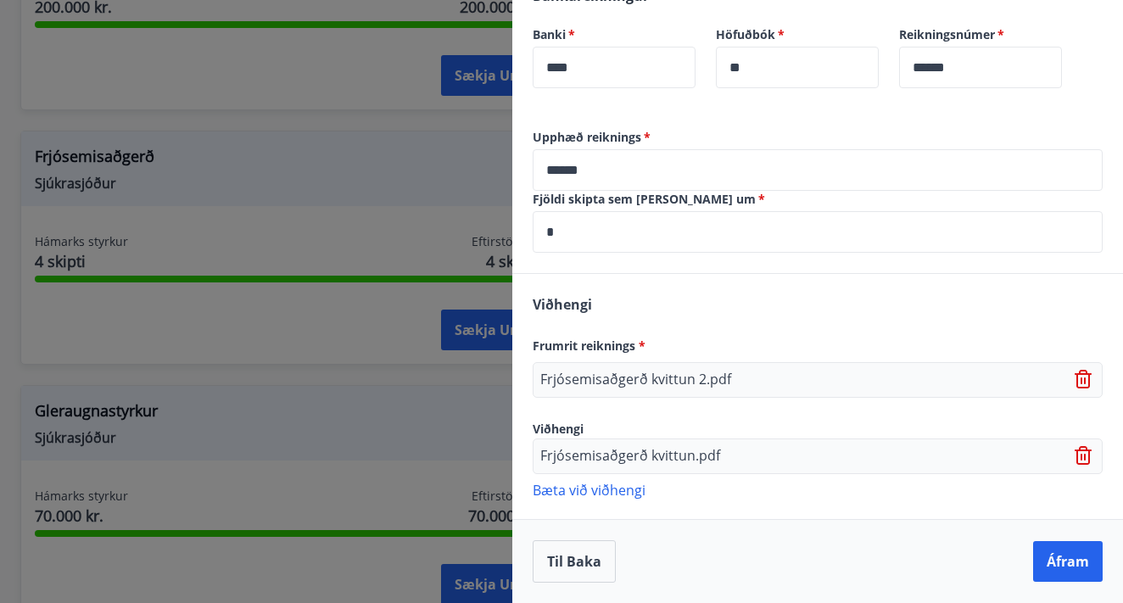
scroll to position [522, 0]
click at [1064, 562] on button "Áfram" at bounding box center [1068, 561] width 70 height 41
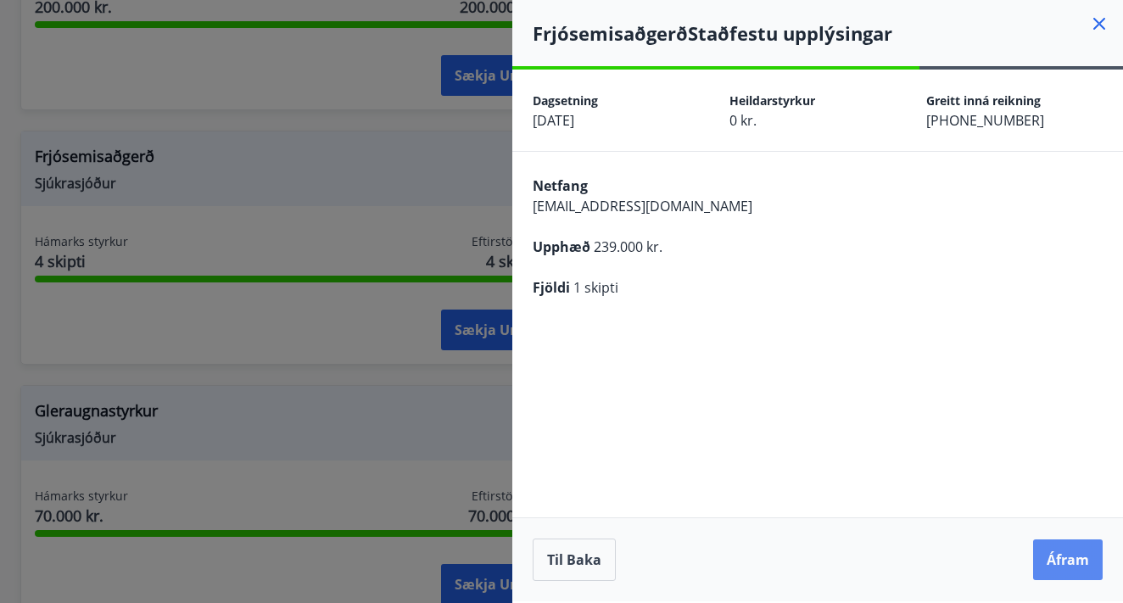
click at [1072, 562] on button "Áfram" at bounding box center [1068, 559] width 70 height 41
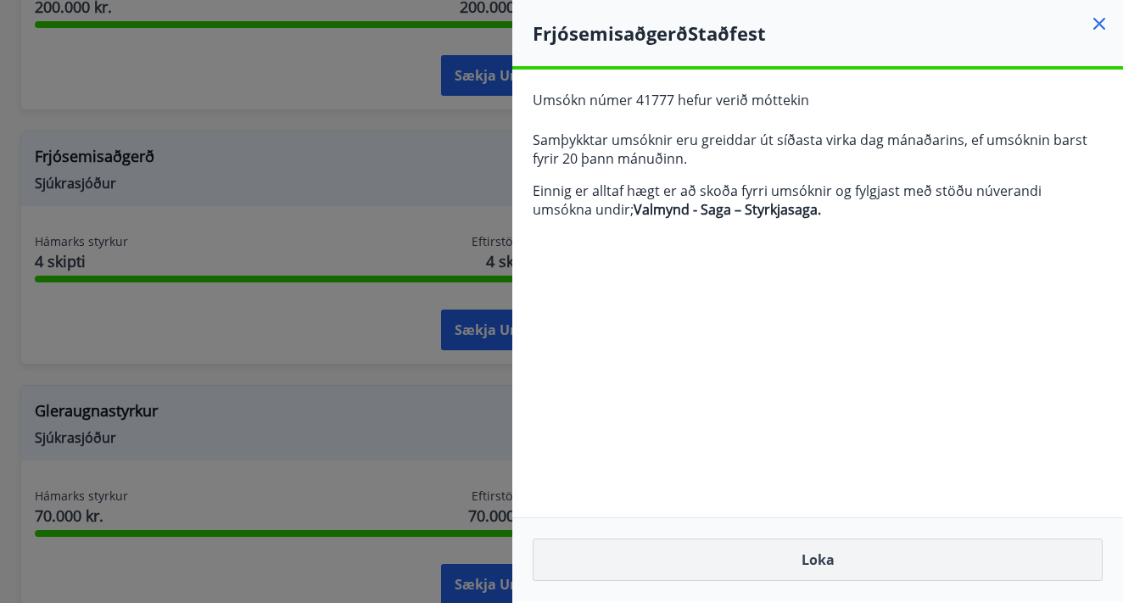
click at [818, 562] on button "Loka" at bounding box center [818, 560] width 570 height 42
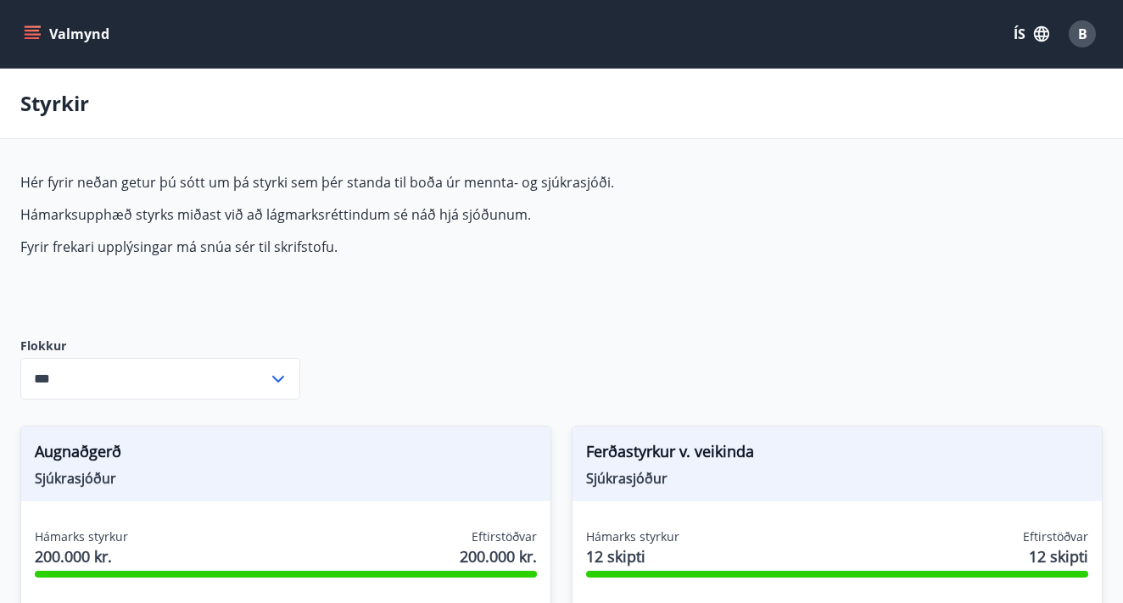
click at [36, 31] on icon "menu" at bounding box center [32, 31] width 15 height 2
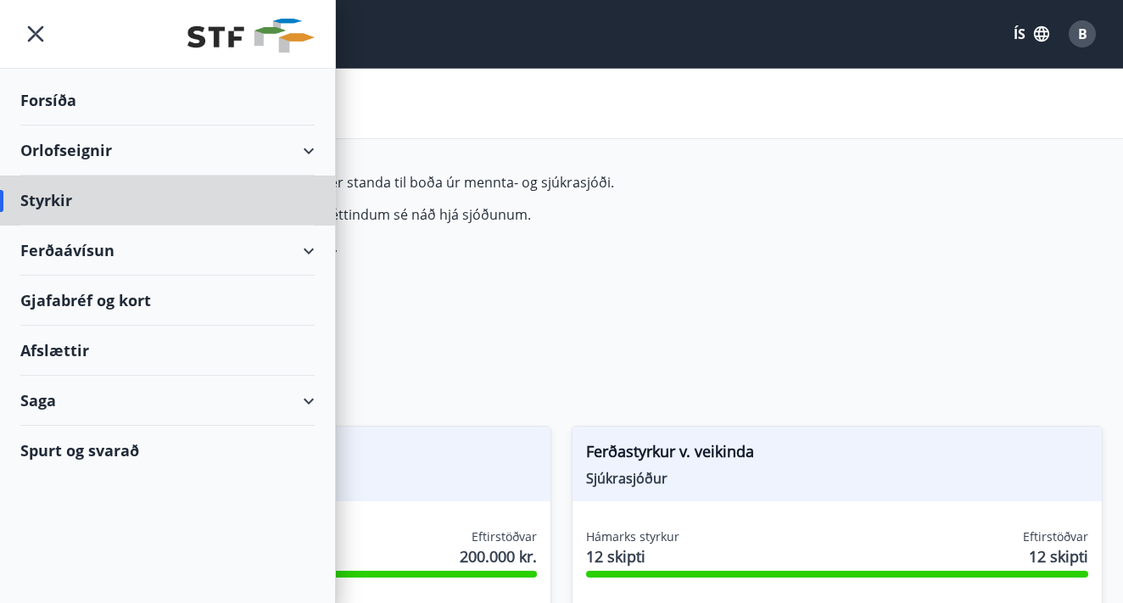
click at [59, 103] on div "Forsíða" at bounding box center [167, 100] width 294 height 50
